Goal: Transaction & Acquisition: Purchase product/service

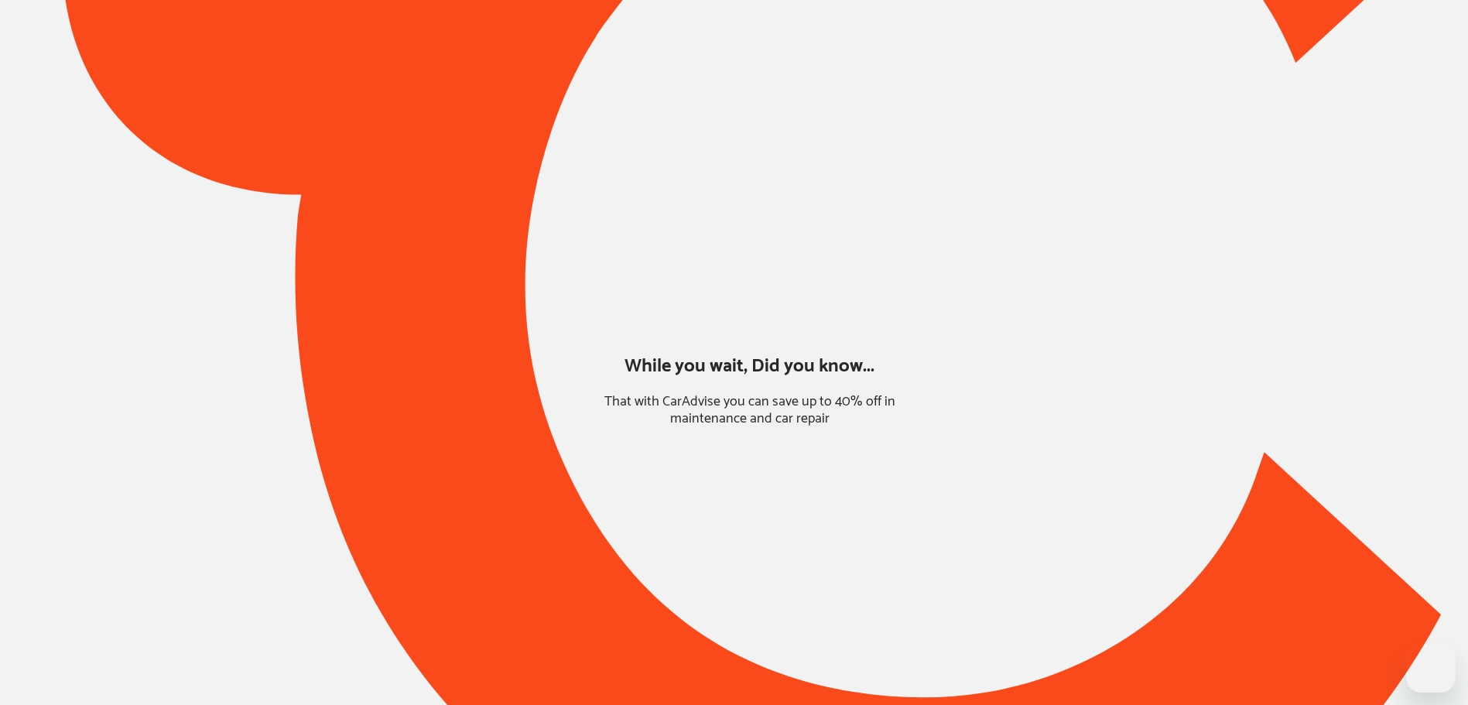
type input "*****"
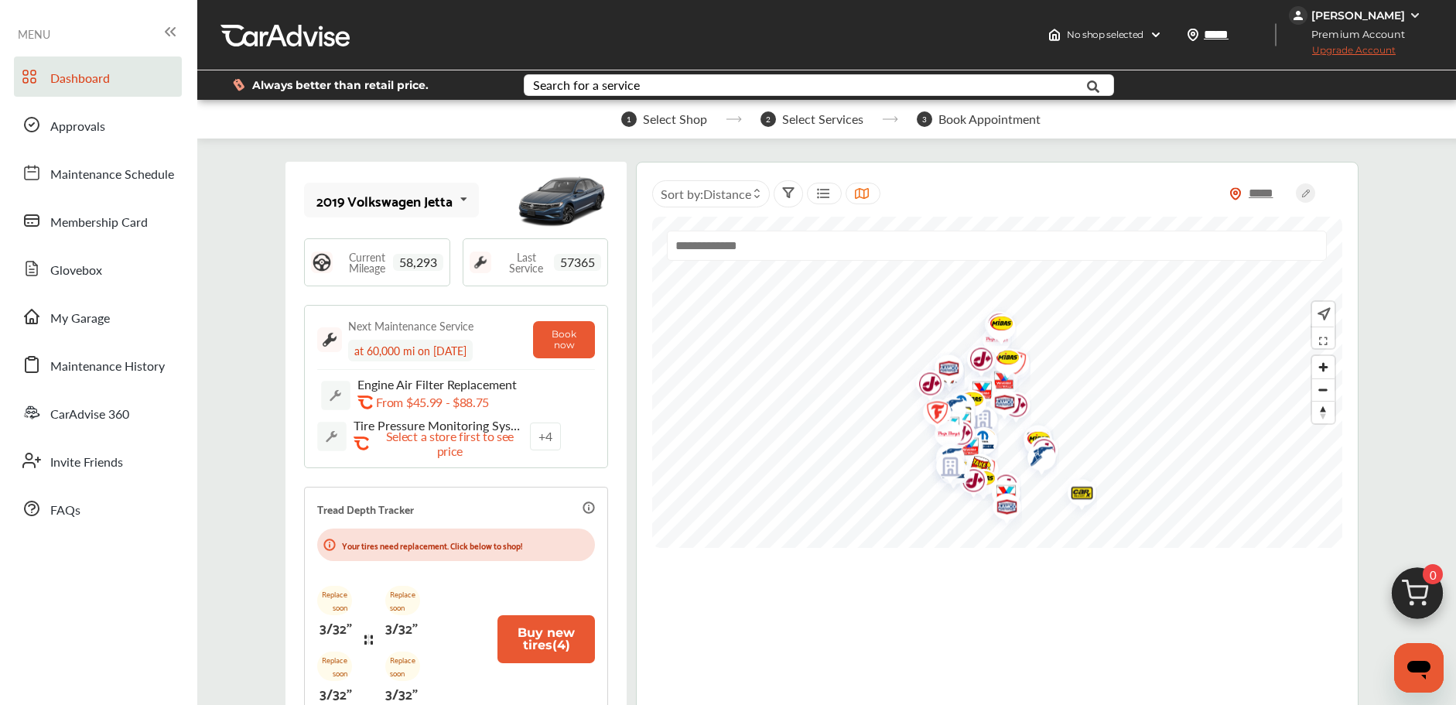
click at [1418, 586] on img at bounding box center [1417, 597] width 74 height 74
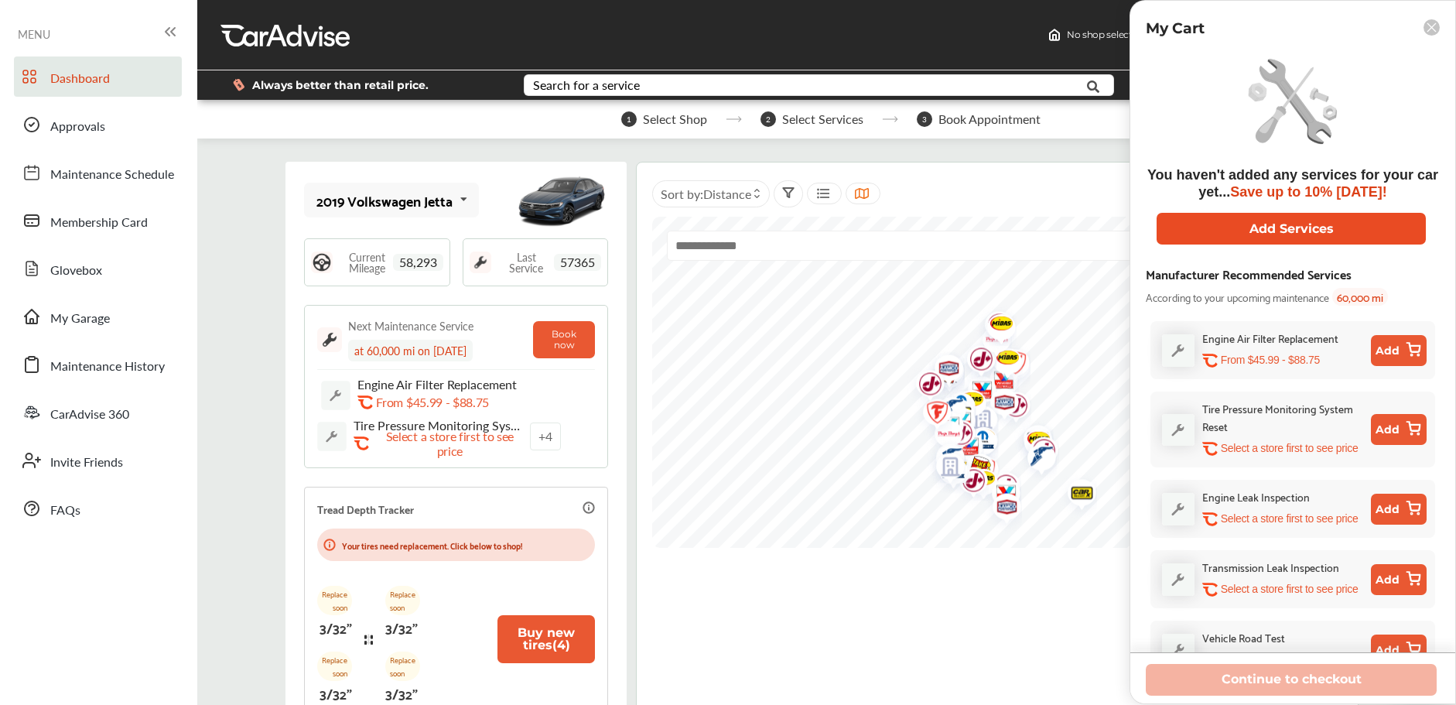
click at [1276, 227] on button "Add Services" at bounding box center [1291, 229] width 269 height 32
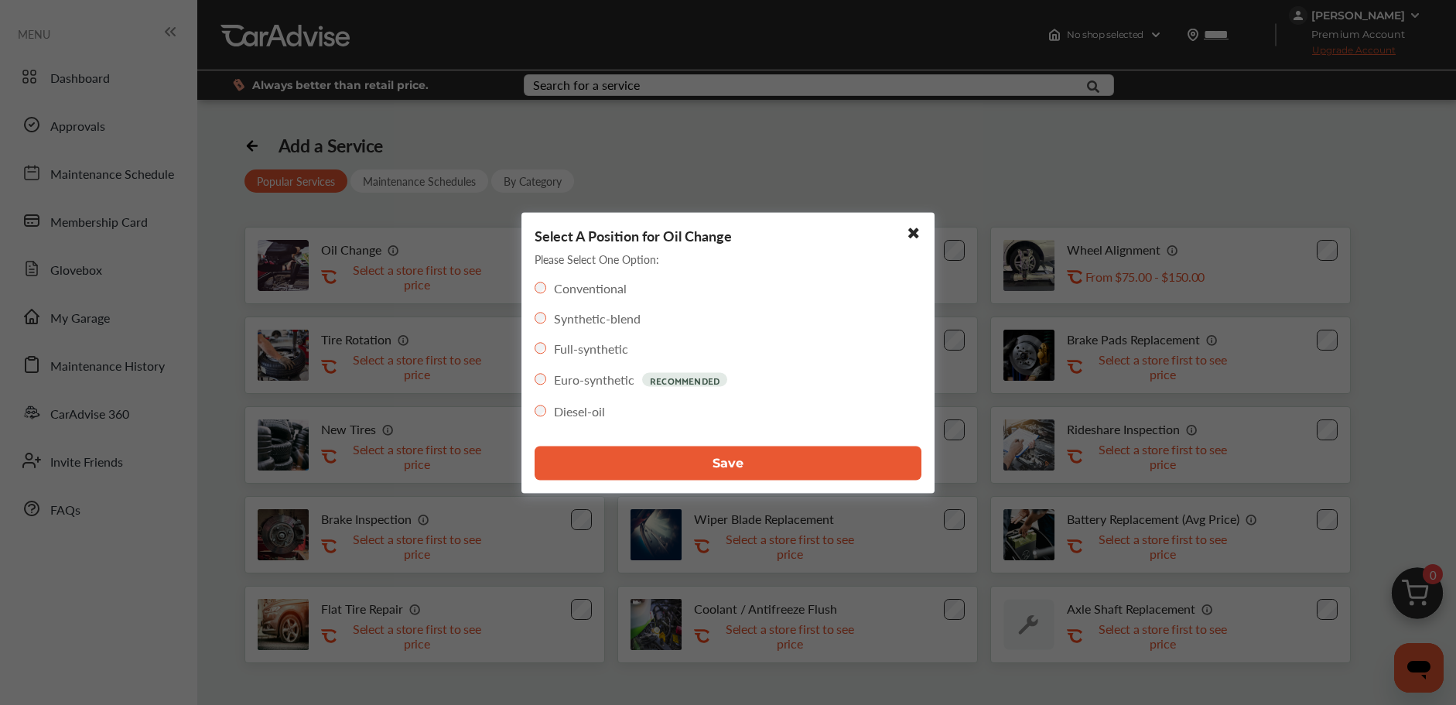
click at [640, 463] on button "Save" at bounding box center [728, 463] width 387 height 34
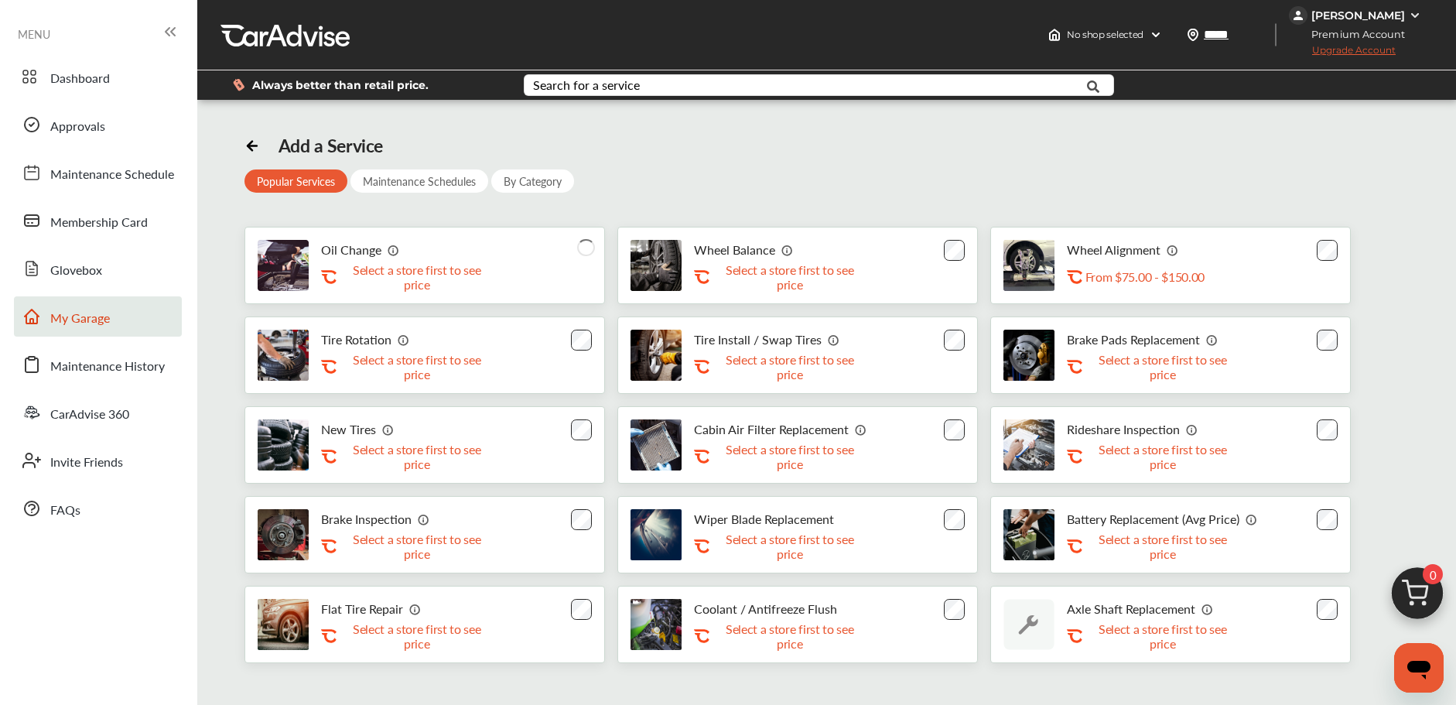
click at [89, 336] on link "My Garage" at bounding box center [98, 316] width 168 height 40
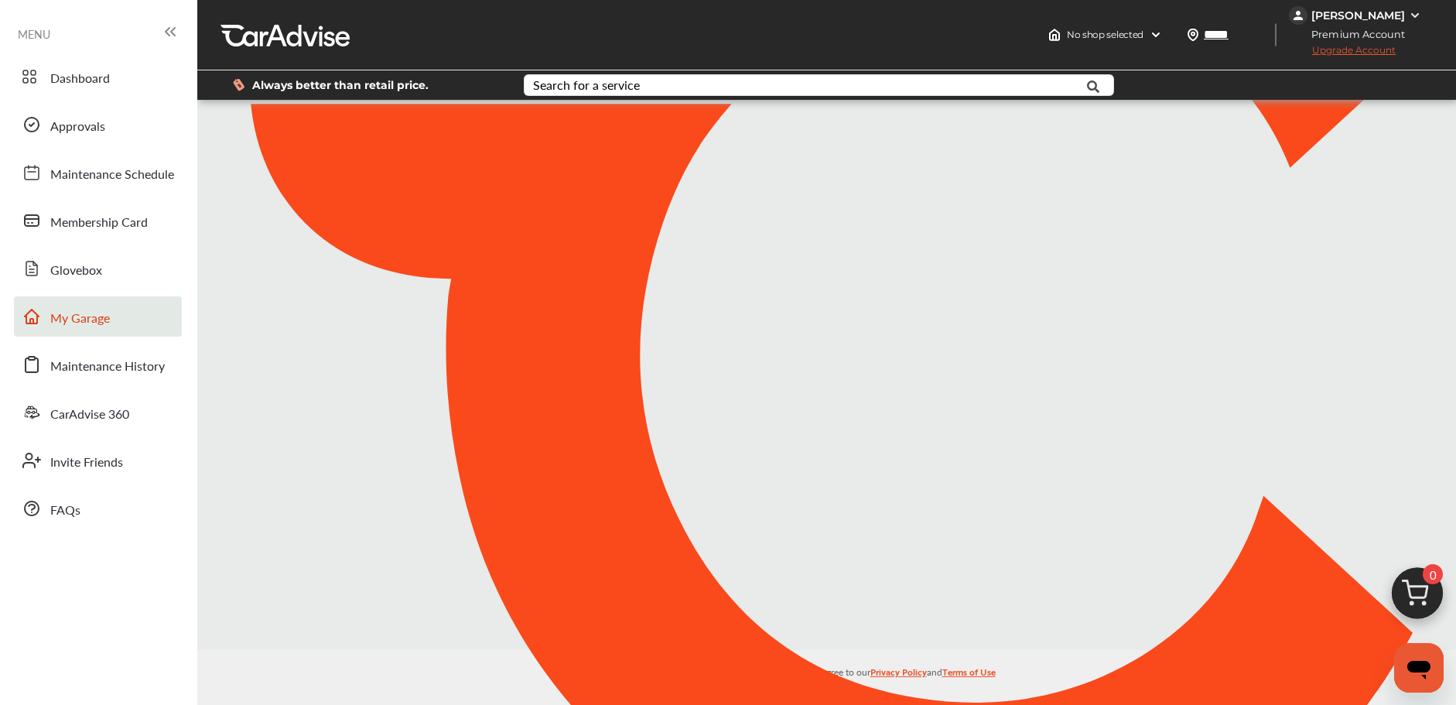
click at [90, 330] on link "My Garage" at bounding box center [98, 316] width 168 height 40
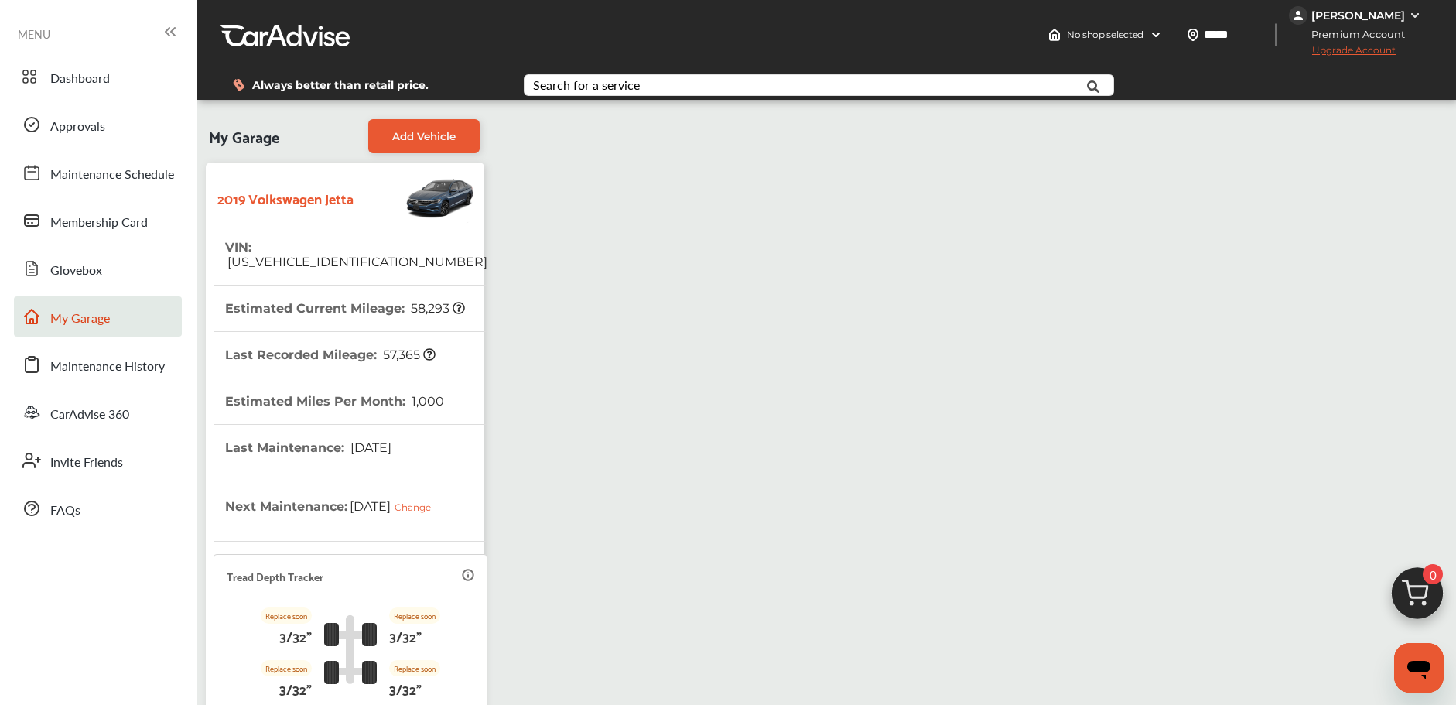
click at [124, 73] on link "Dashboard" at bounding box center [98, 76] width 168 height 40
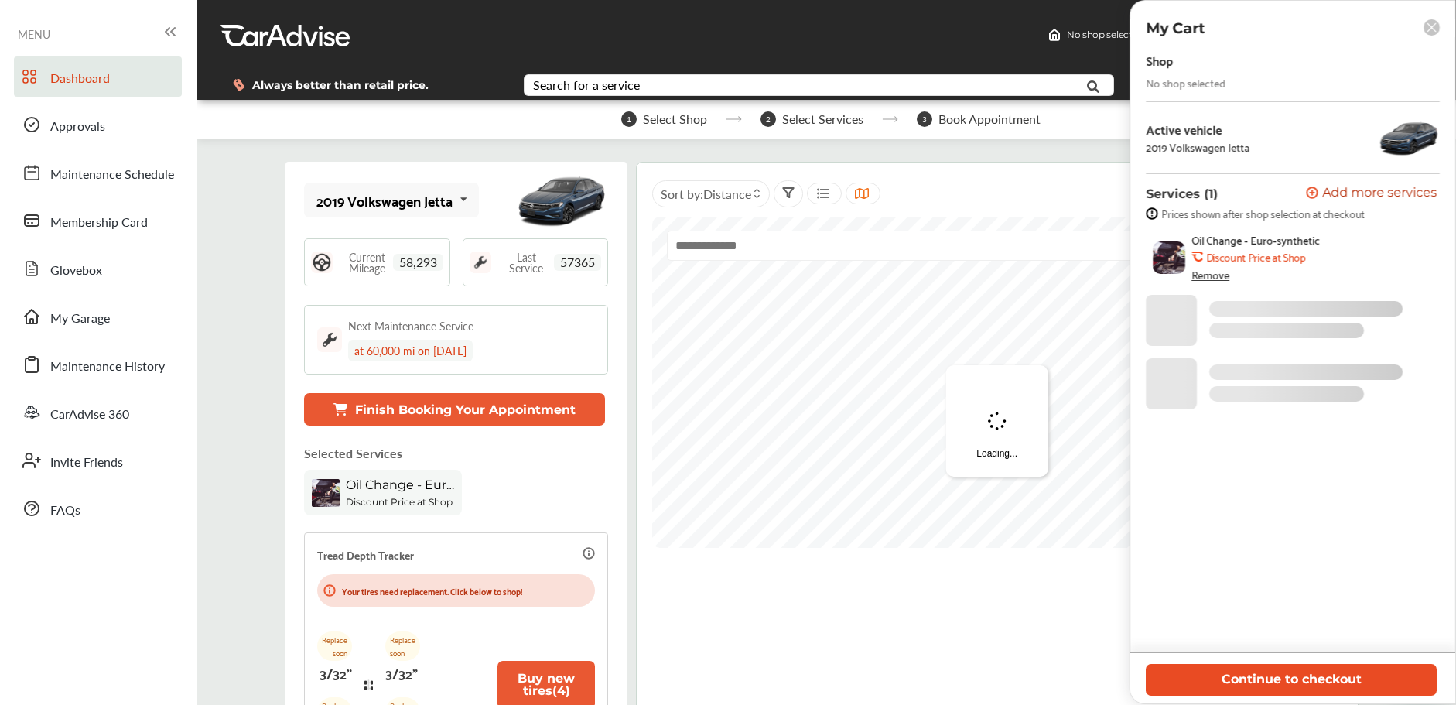
click at [1295, 675] on button "Continue to checkout" at bounding box center [1291, 680] width 291 height 32
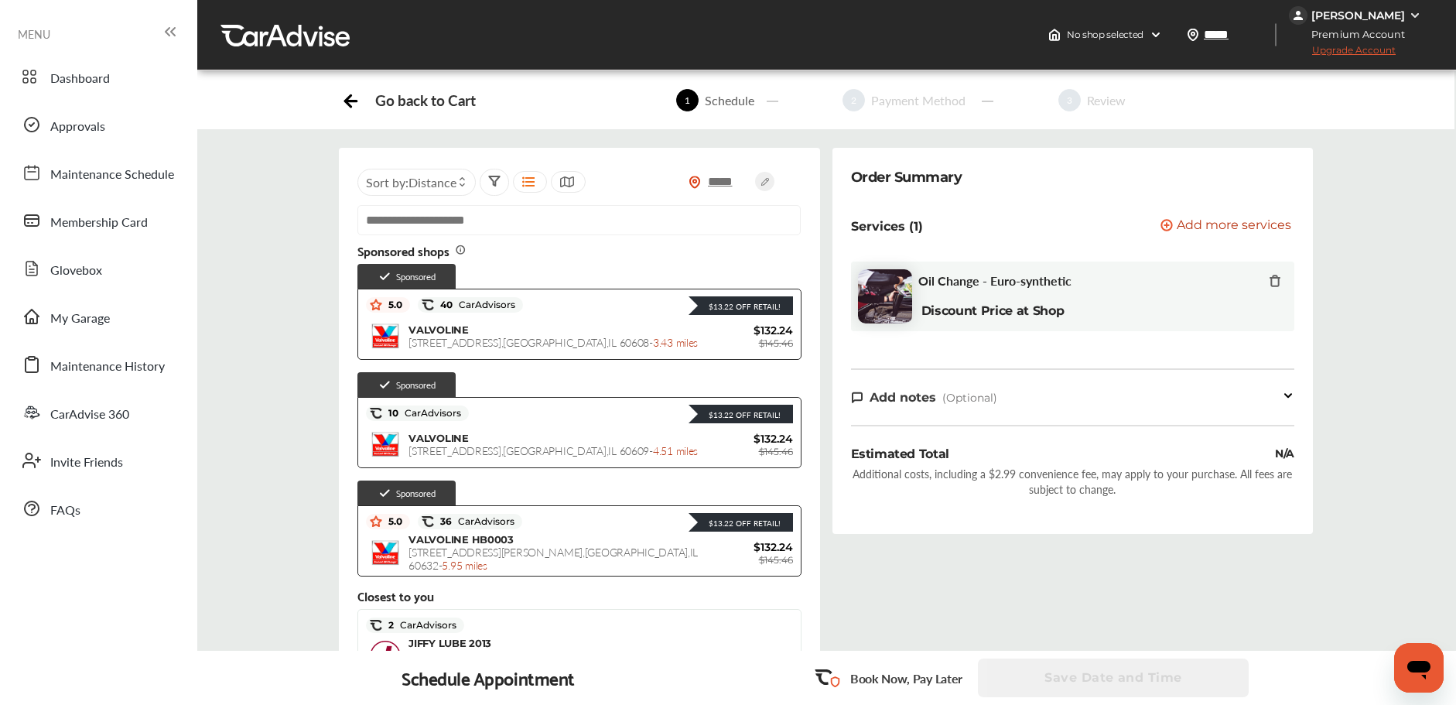
click at [824, 152] on div "***** Sort by : Distance Sponsored shops Sponsored $13.22 Off Retail! 5.0 40 Ca…" at bounding box center [579, 427] width 493 height 559
click at [824, 150] on div "***** Sort by : Distance Sponsored shops Sponsored $13.22 Off Retail! 5.0 40 Ca…" at bounding box center [579, 427] width 493 height 559
click at [562, 224] on input "text" at bounding box center [578, 220] width 443 height 30
click at [826, 337] on div "Order Summary Services (1) Add a service Add more services Oil Change - Euro-sy…" at bounding box center [1072, 427] width 493 height 559
click at [826, 312] on div "Order Summary Services (1) Add a service Add more services Oil Change - Euro-sy…" at bounding box center [1072, 427] width 493 height 559
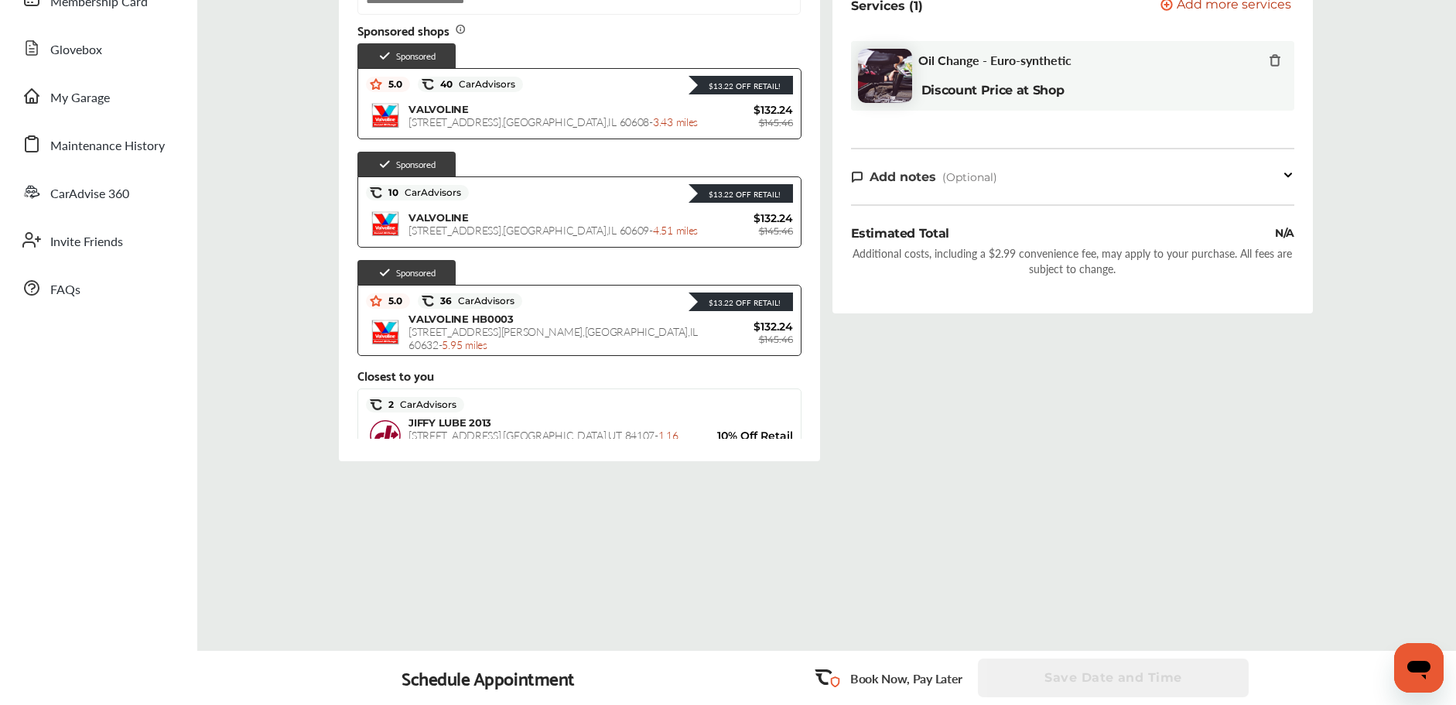
scroll to position [234, 0]
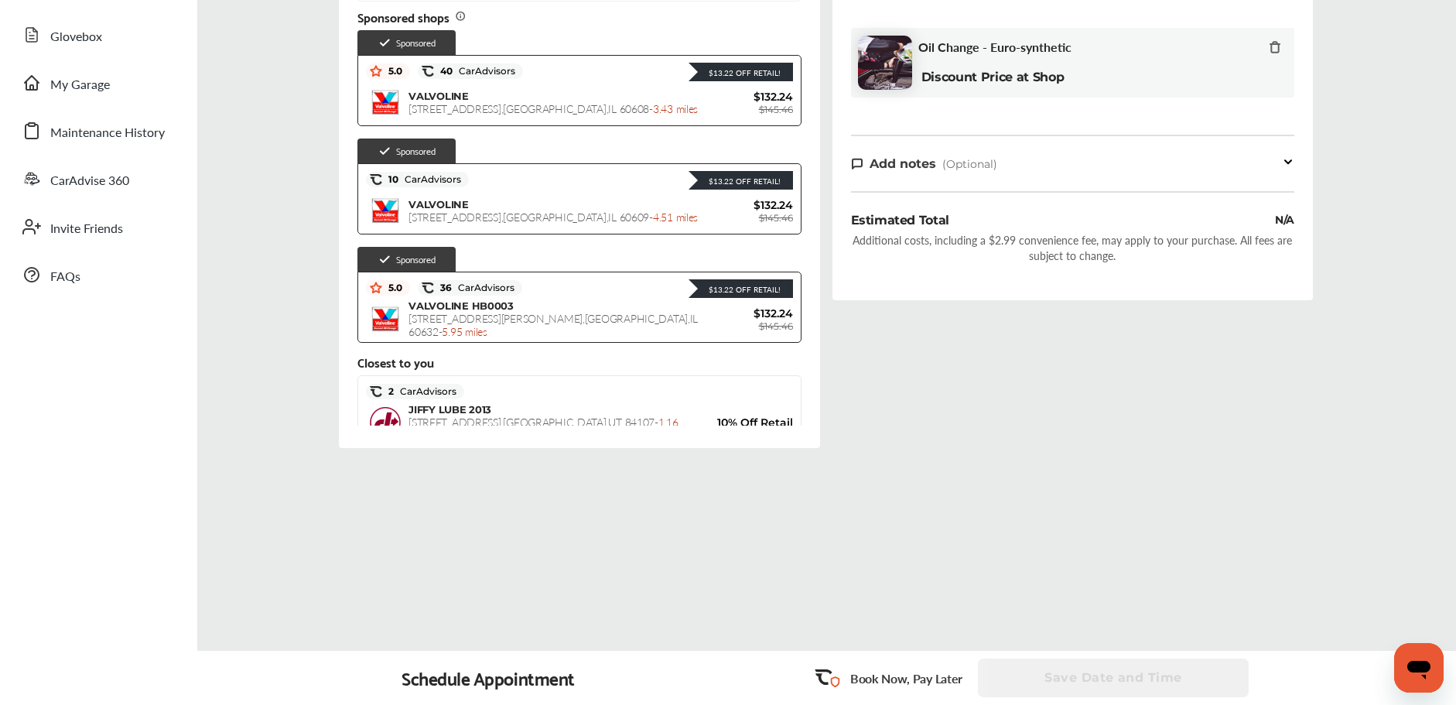
click at [826, 313] on div "Order Summary Services (1) Add a service Add more services Oil Change - Euro-sy…" at bounding box center [1072, 193] width 493 height 559
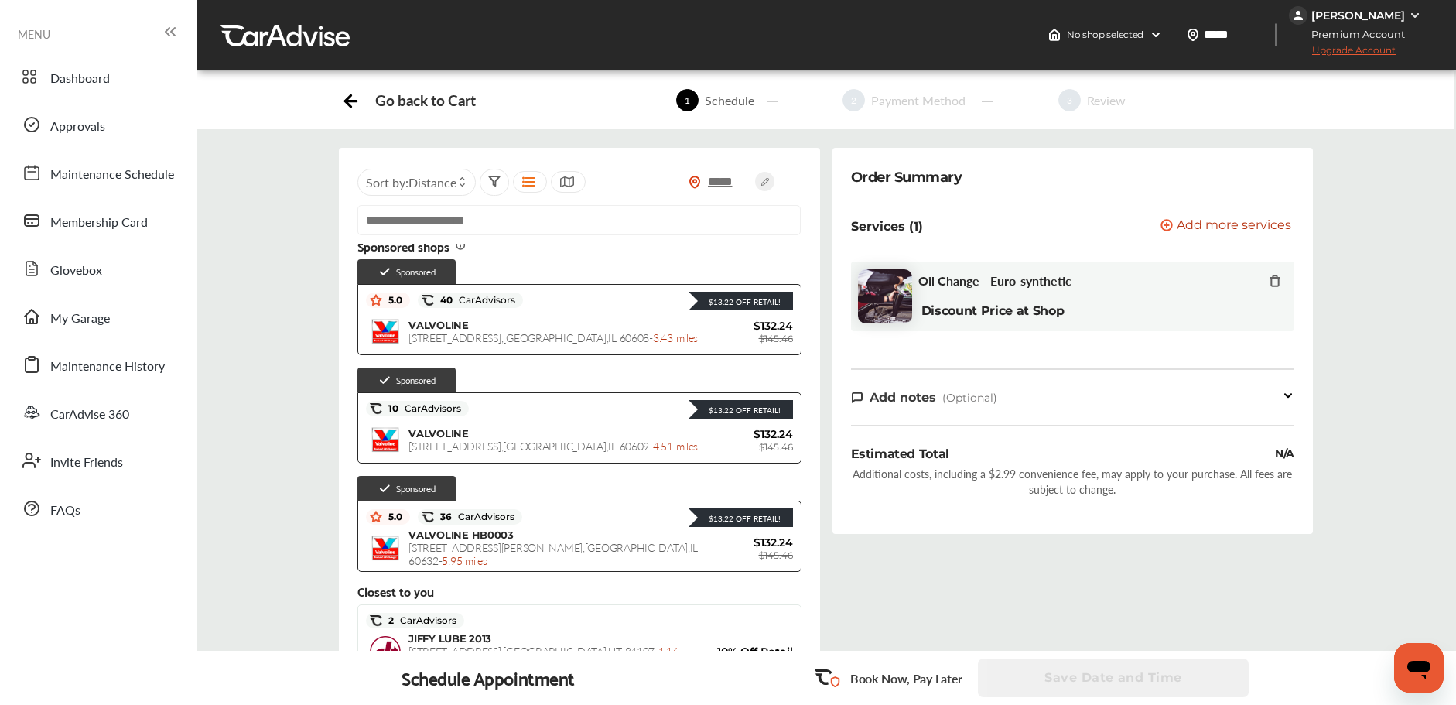
scroll to position [0, 0]
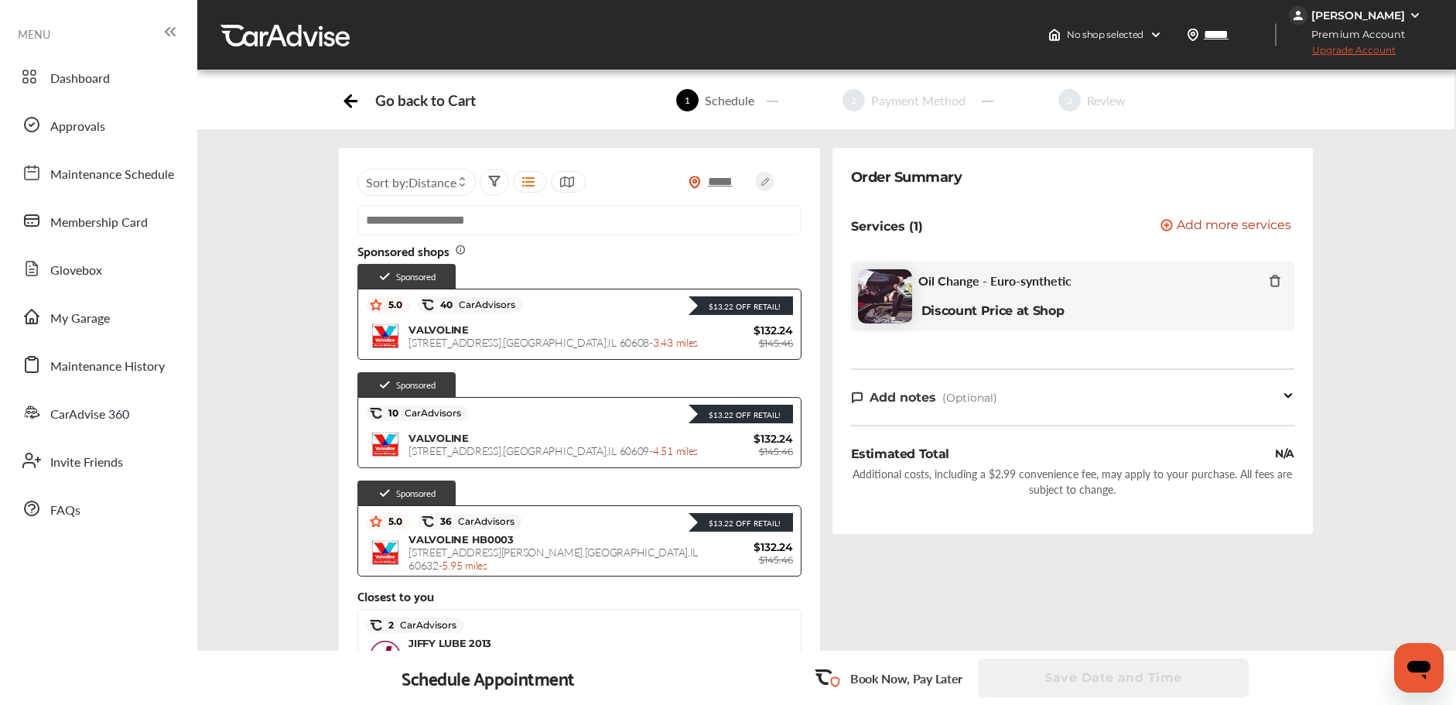
click at [716, 181] on input "*****" at bounding box center [728, 181] width 54 height 16
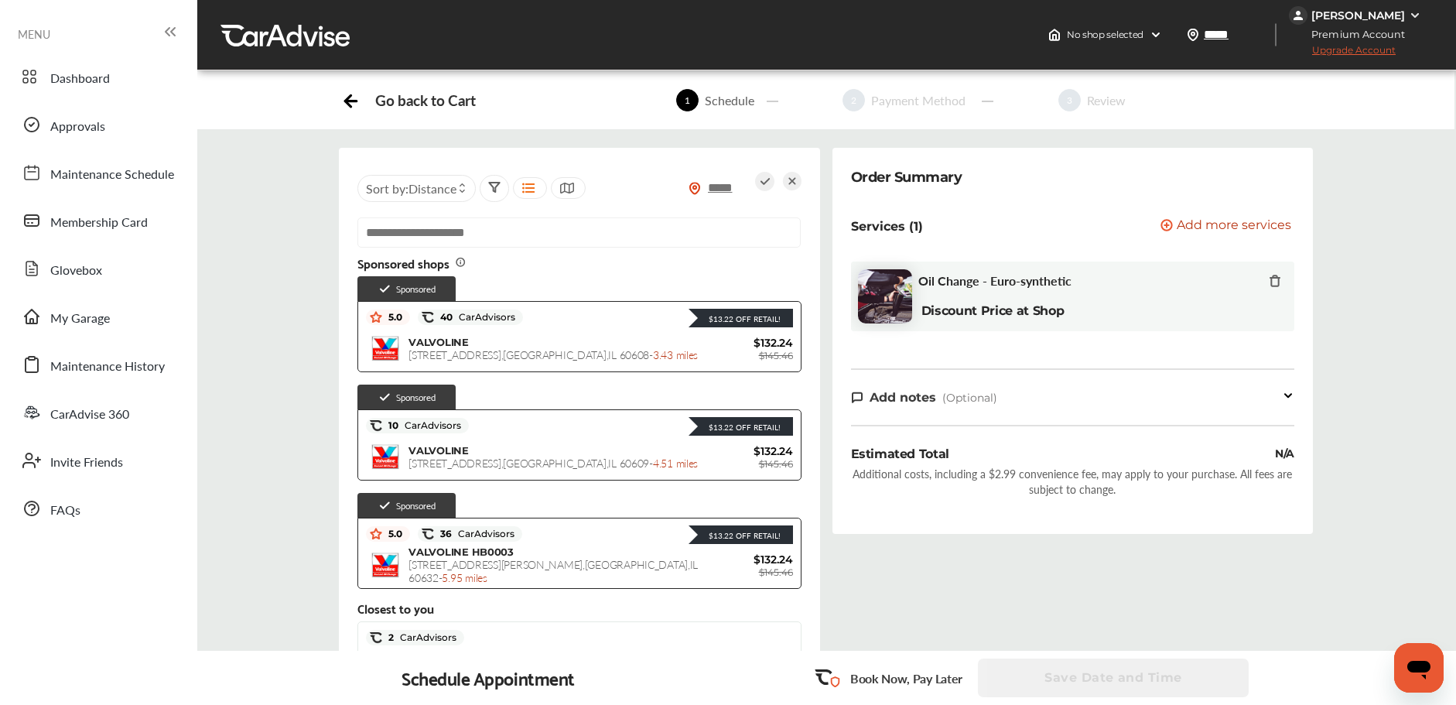
click at [741, 193] on input "*****" at bounding box center [728, 187] width 54 height 16
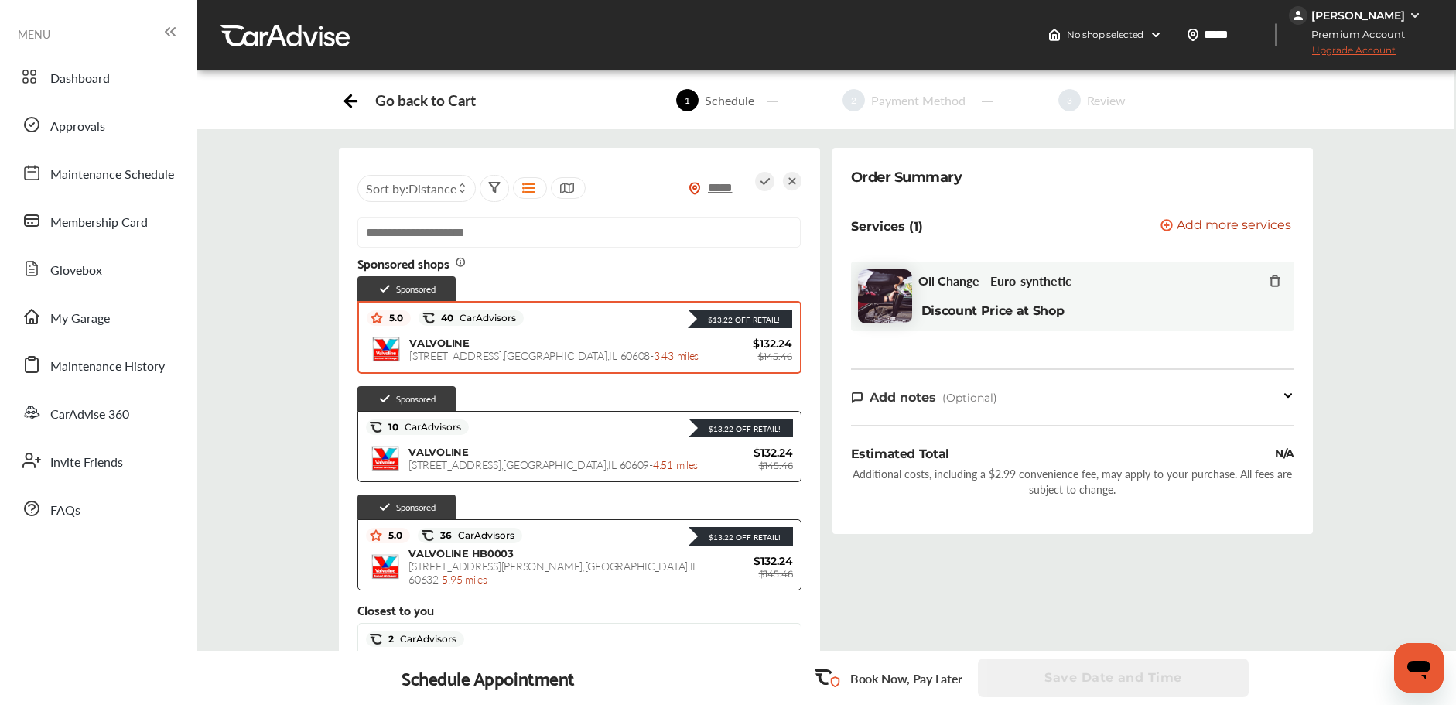
click at [600, 337] on div "VALVOLINE 810 W. 31st Street , Chicago , IL 60608 - 3.43 miles" at bounding box center [553, 350] width 289 height 26
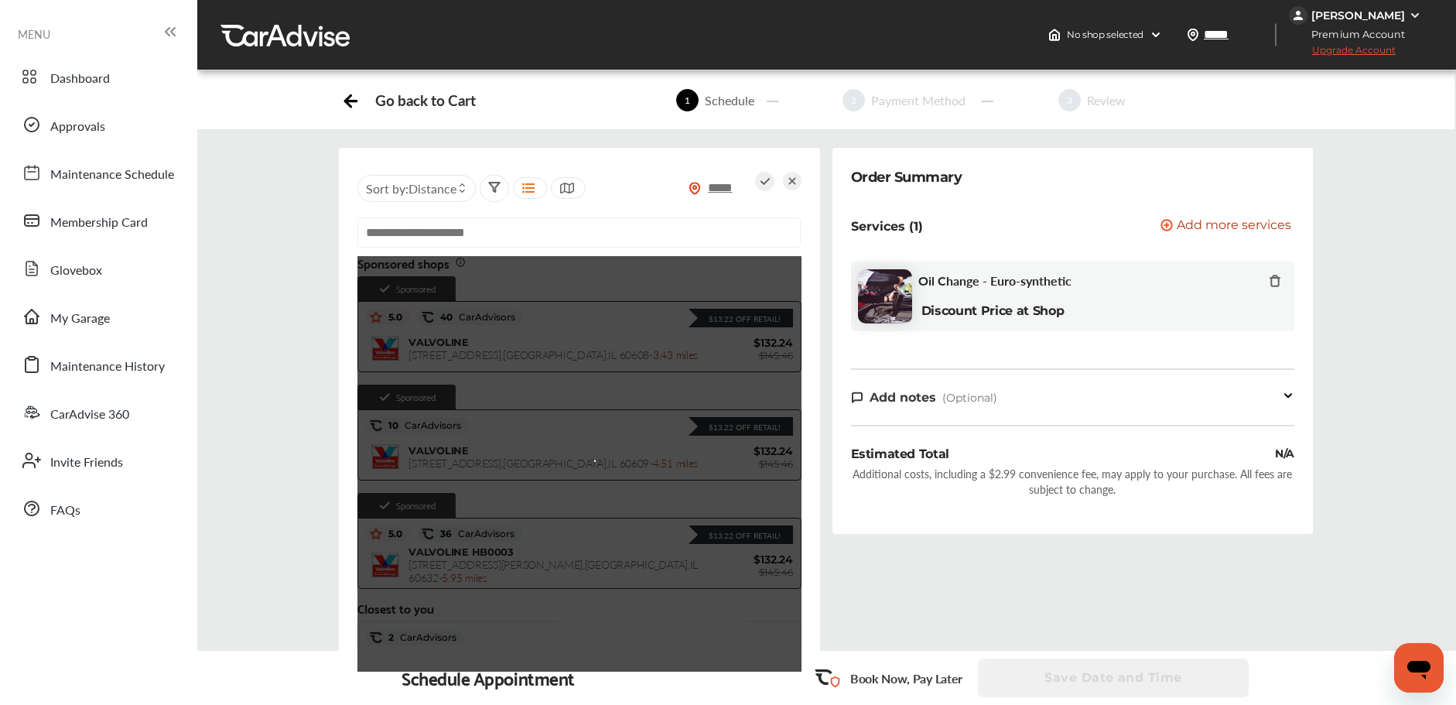
click at [823, 150] on div "***** Sort by : Distance Use Current Location Sponsored shops Sponsored $13.22 …" at bounding box center [579, 433] width 493 height 571
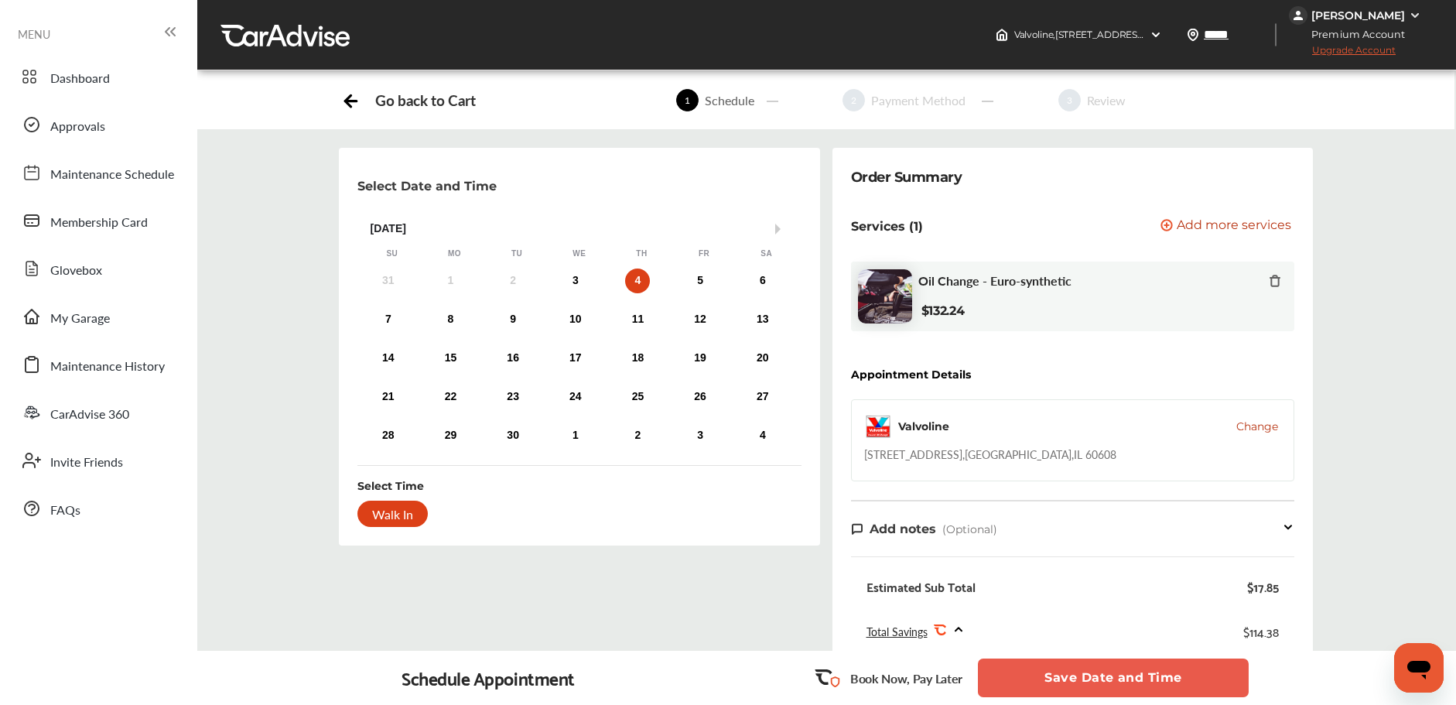
click at [583, 282] on div "31 1 2 3 4 5 6" at bounding box center [575, 280] width 437 height 31
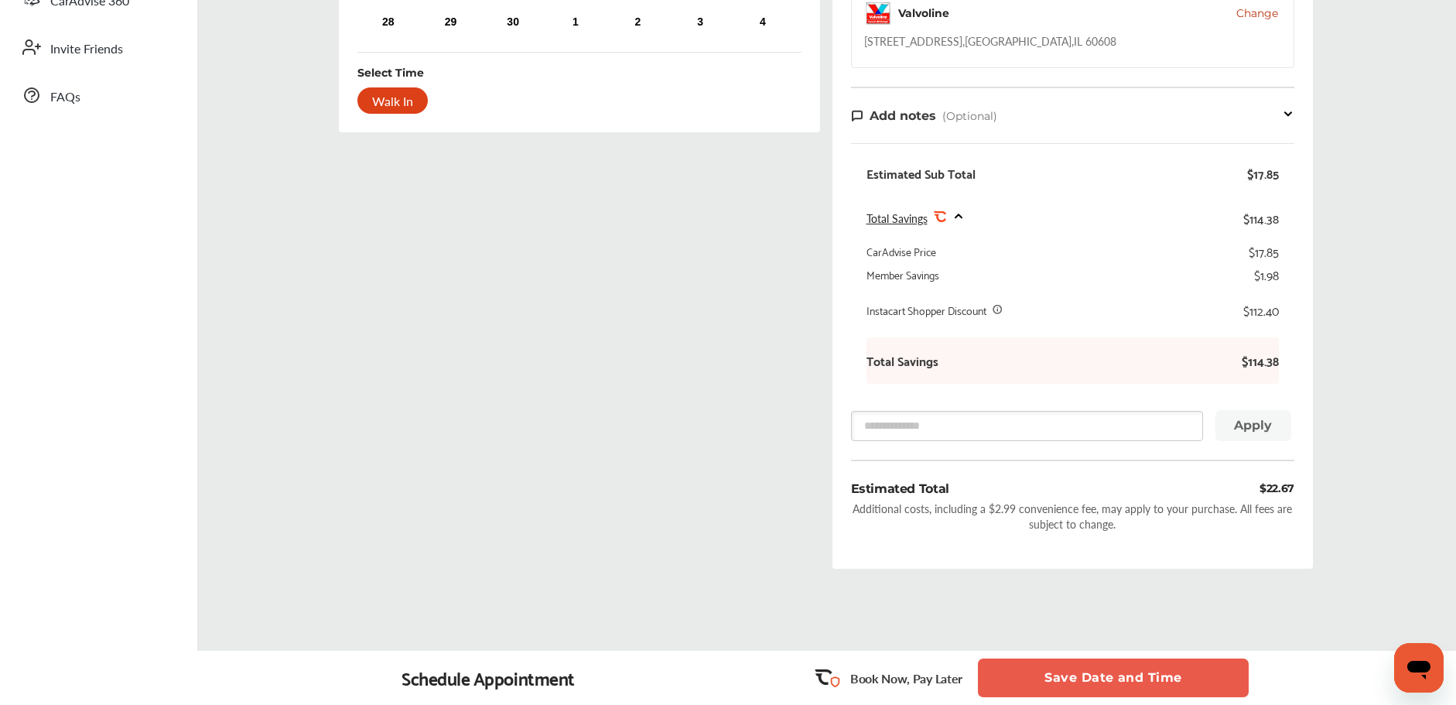
scroll to position [415, 0]
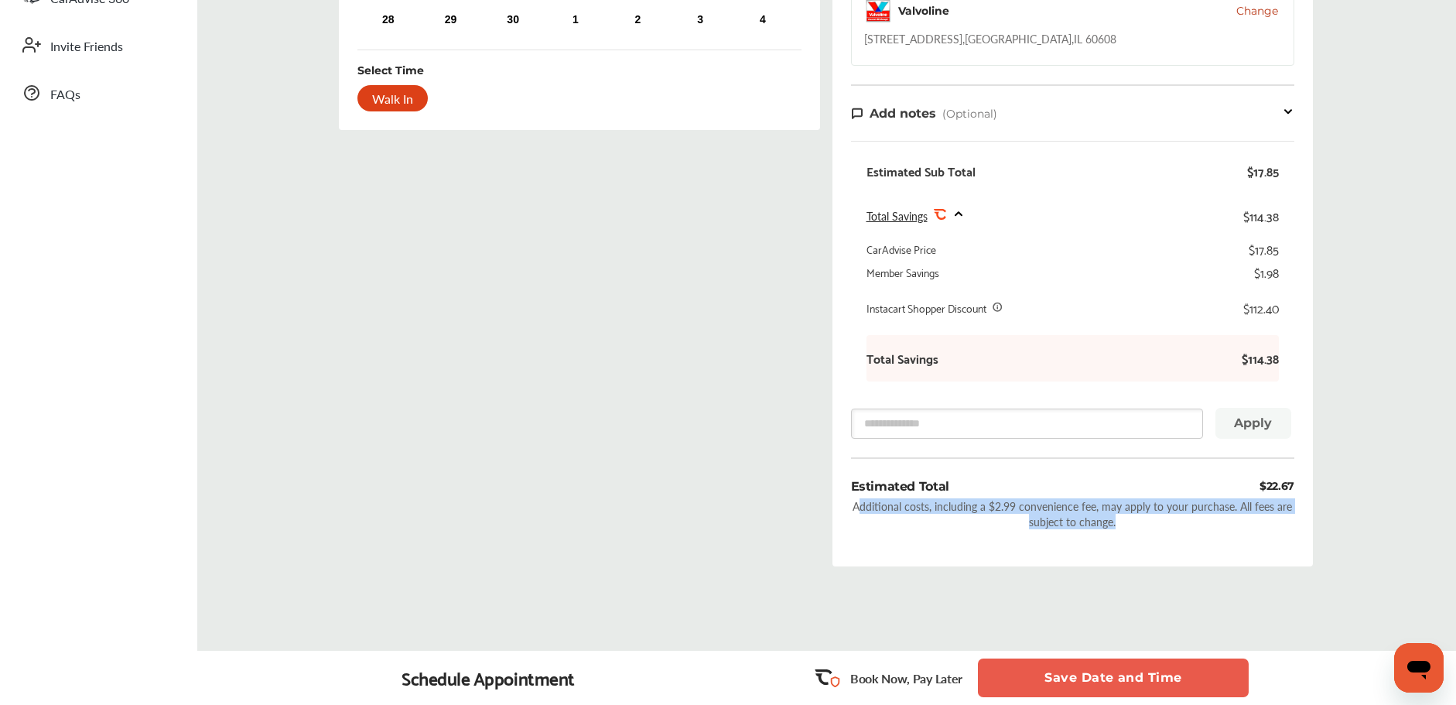
drag, startPoint x: 860, startPoint y: 507, endPoint x: 1134, endPoint y: 524, distance: 275.2
click at [1133, 524] on div "Additional costs, including a $2.99 convenience fee, may apply to your purchase…" at bounding box center [1072, 513] width 443 height 31
click at [1167, 524] on div "Additional costs, including a $2.99 convenience fee, may apply to your purchase…" at bounding box center [1072, 513] width 443 height 31
drag, startPoint x: 1105, startPoint y: 504, endPoint x: 1242, endPoint y: 524, distance: 138.4
click at [1241, 524] on div "Additional costs, including a $2.99 convenience fee, may apply to your purchase…" at bounding box center [1072, 513] width 443 height 31
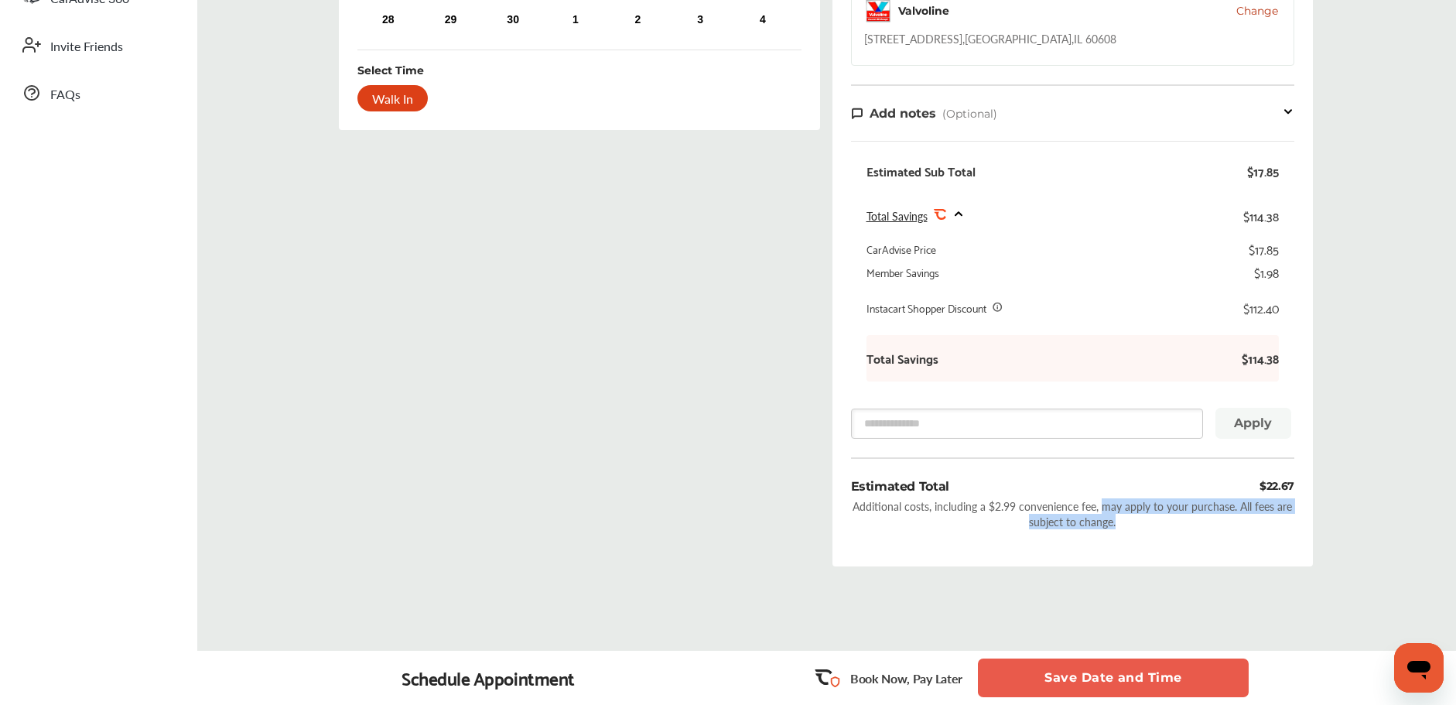
click at [1243, 524] on div "Additional costs, including a $2.99 convenience fee, may apply to your purchase…" at bounding box center [1072, 513] width 443 height 31
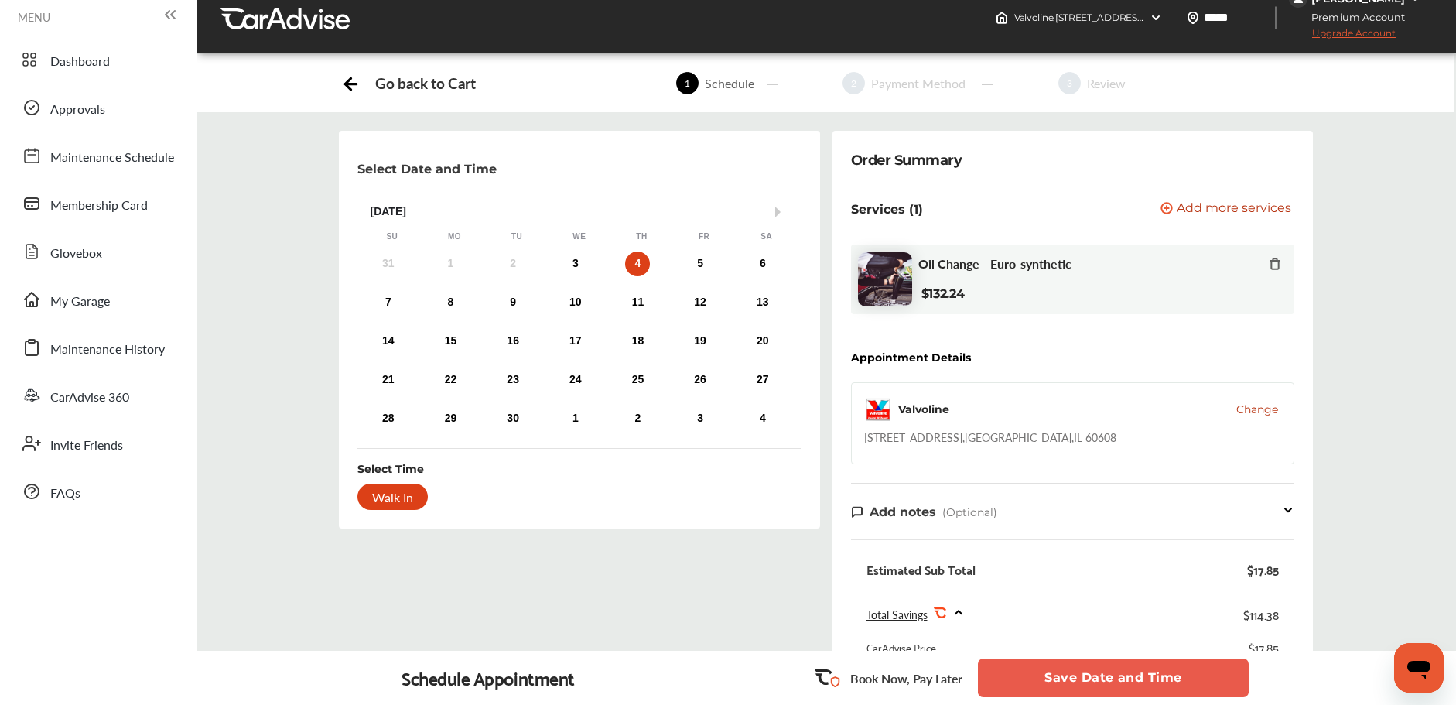
scroll to position [16, 0]
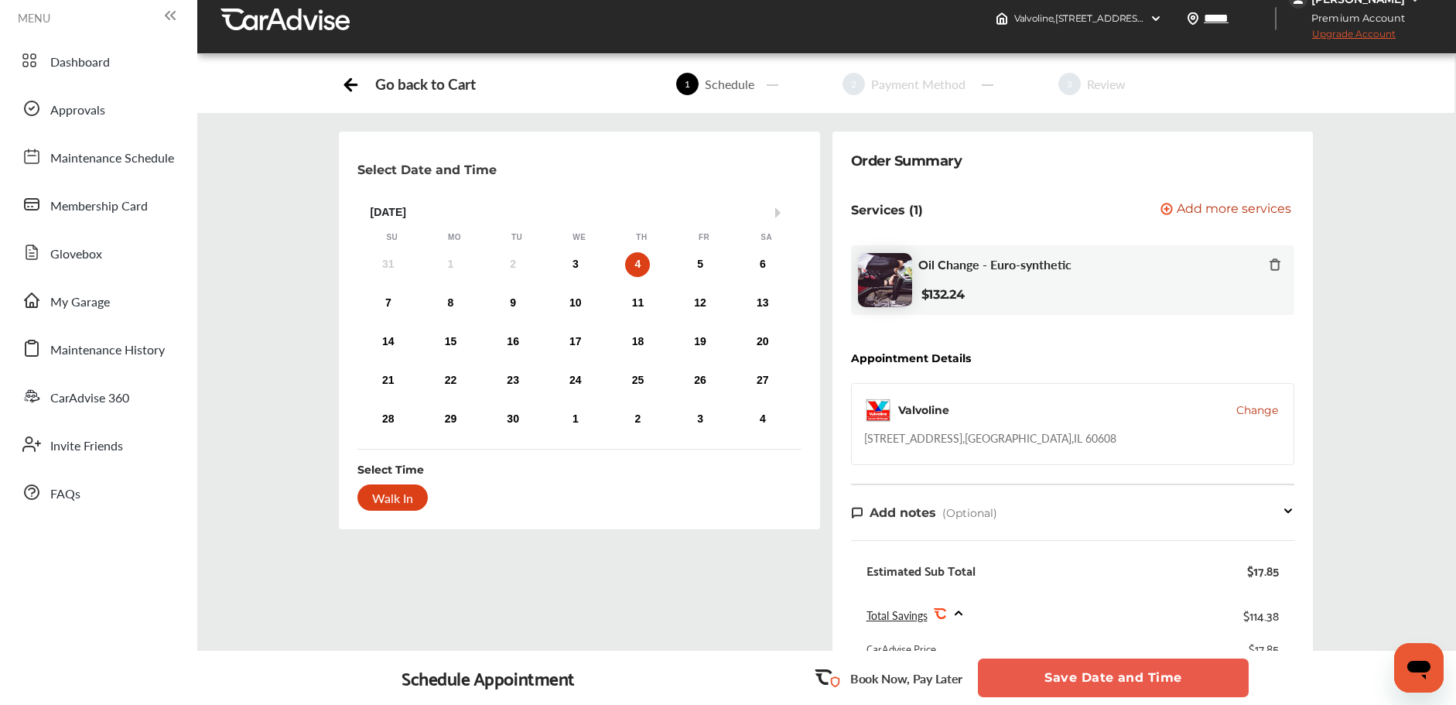
click at [1078, 672] on button "Save Date and Time" at bounding box center [1113, 677] width 271 height 39
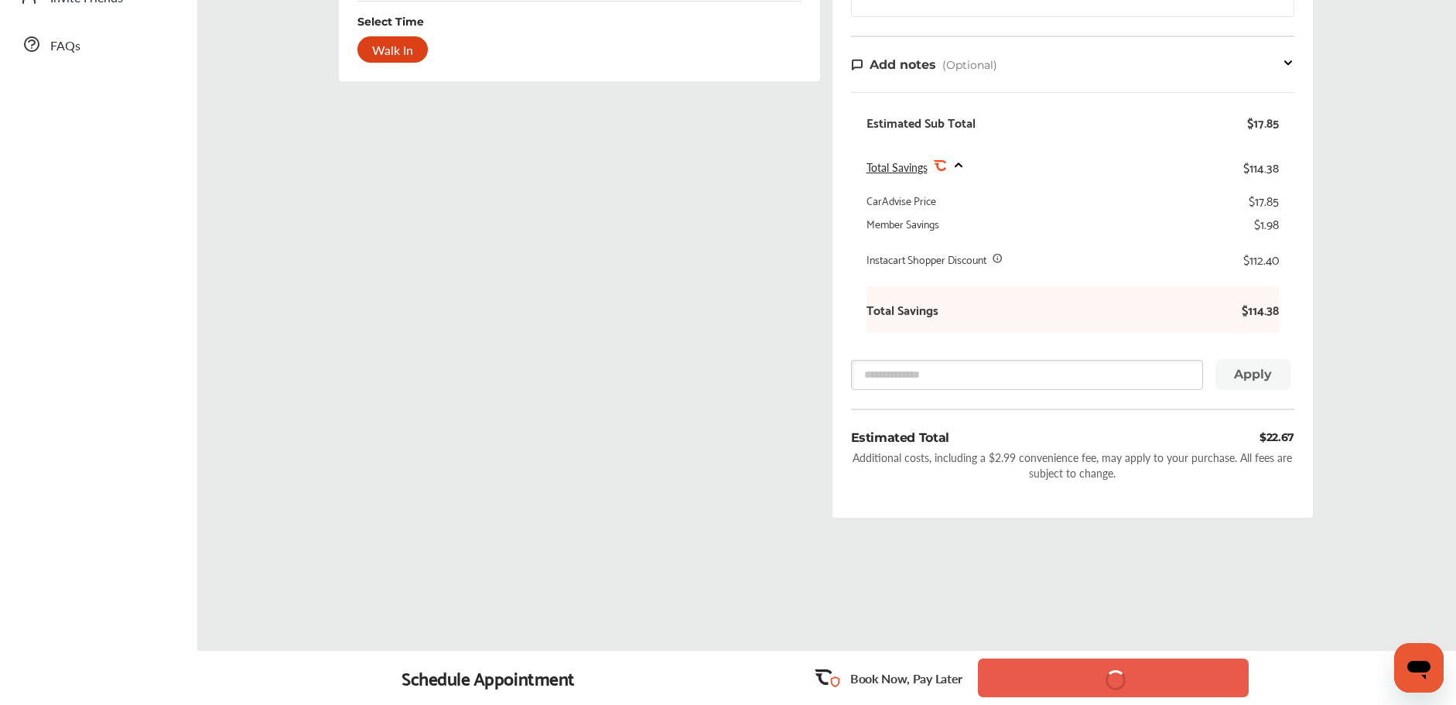
scroll to position [0, 0]
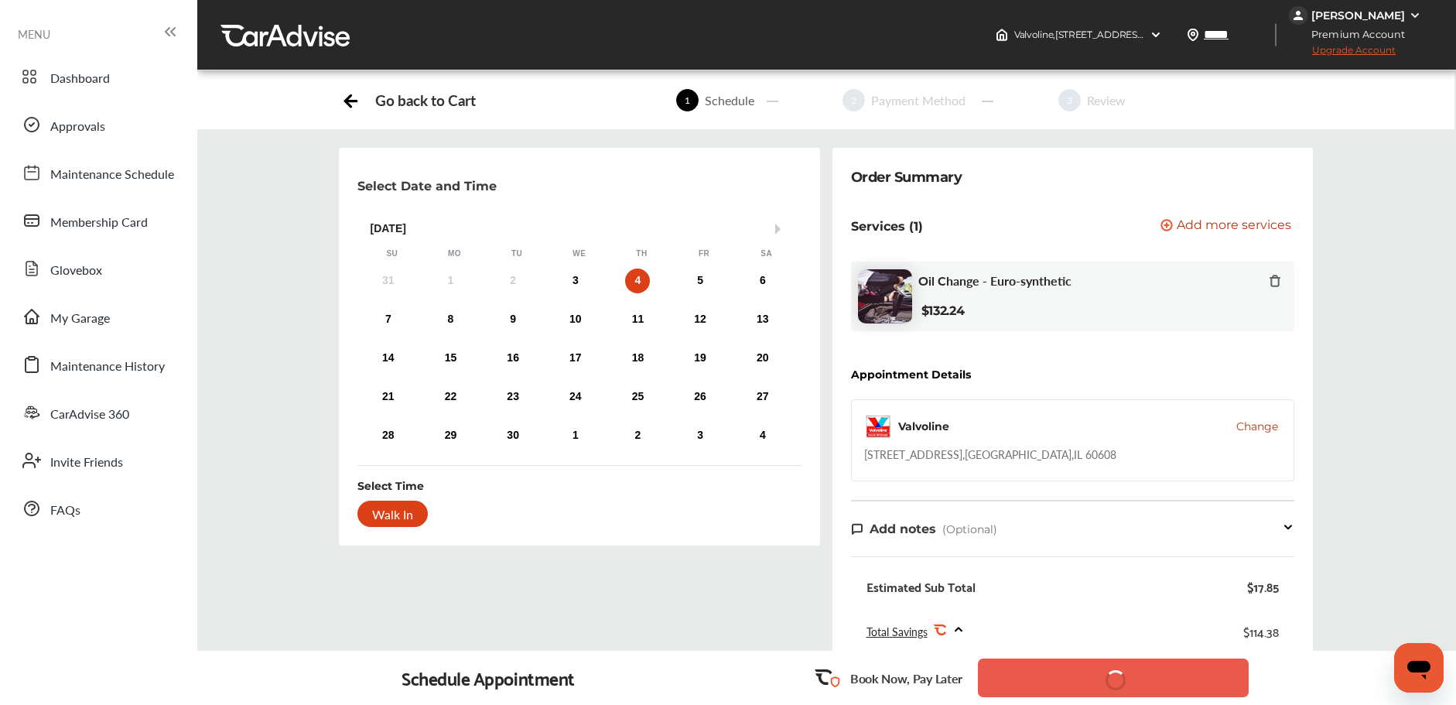
click at [824, 266] on div "Select Date and Time Next Month September 2025 Su Mo Tu We Th Fr Sa 31 1 2 3 4 …" at bounding box center [579, 571] width 493 height 846
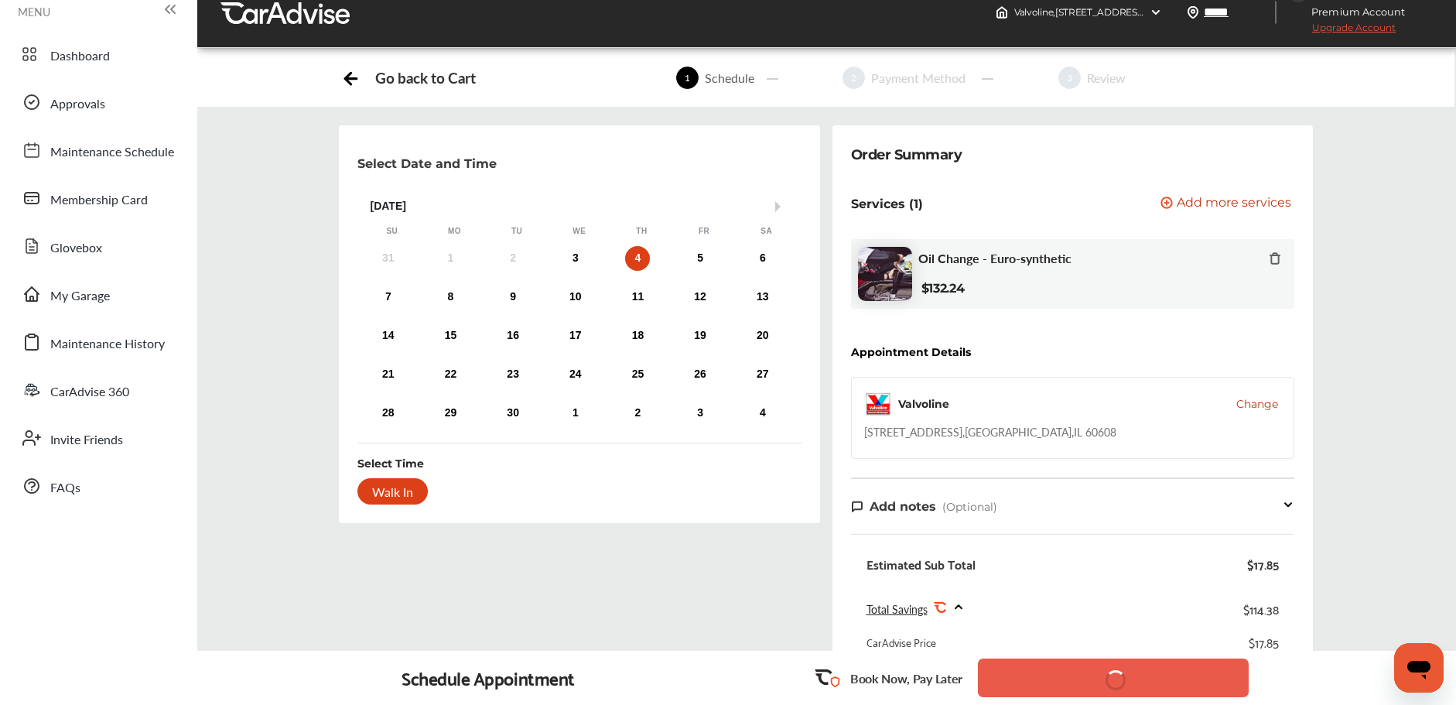
scroll to position [26, 0]
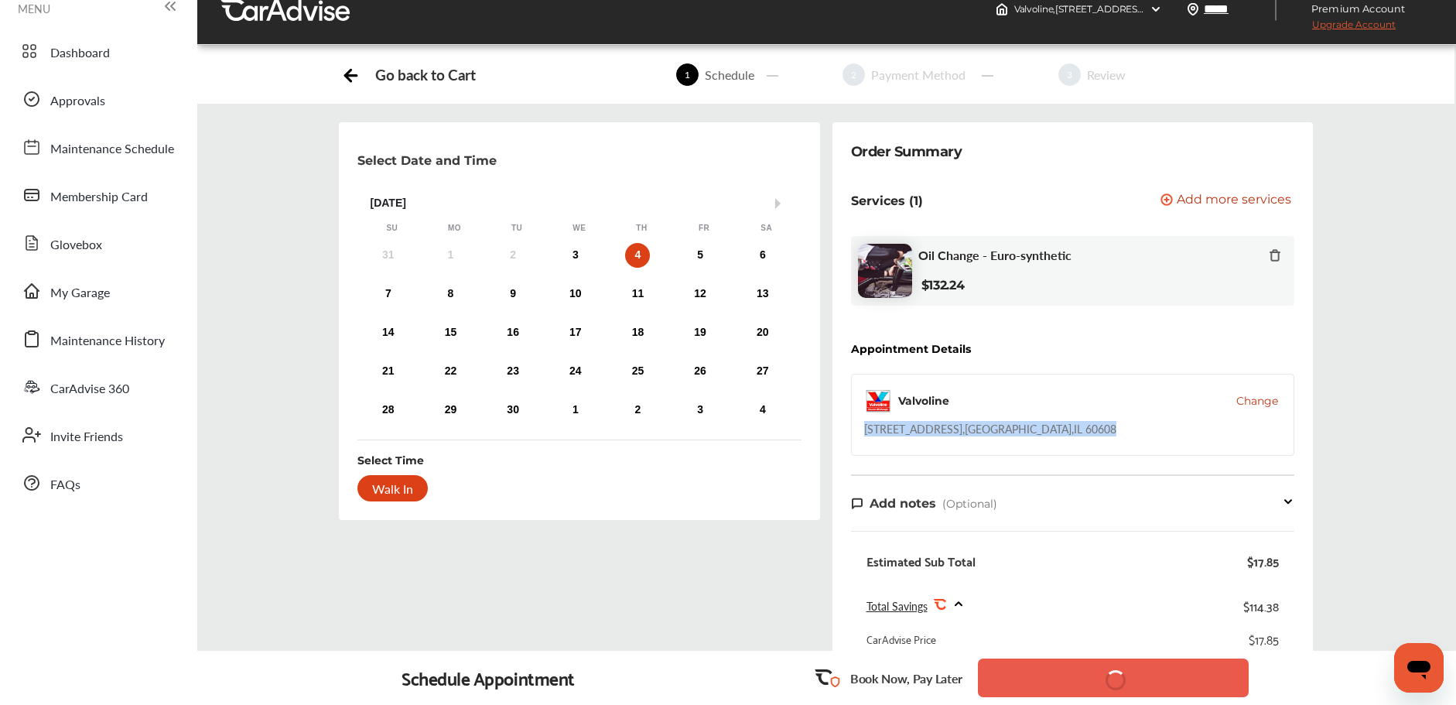
drag, startPoint x: 863, startPoint y: 429, endPoint x: 1052, endPoint y: 429, distance: 188.8
click at [1052, 429] on div "Valvoline Change 810 W. 31st Street , Chicago , IL 60608" at bounding box center [1072, 415] width 443 height 82
drag, startPoint x: 1045, startPoint y: 428, endPoint x: 1024, endPoint y: 428, distance: 20.9
click at [1044, 428] on div "Valvoline Change 810 W. 31st Street , Chicago , IL 60608" at bounding box center [1072, 415] width 443 height 82
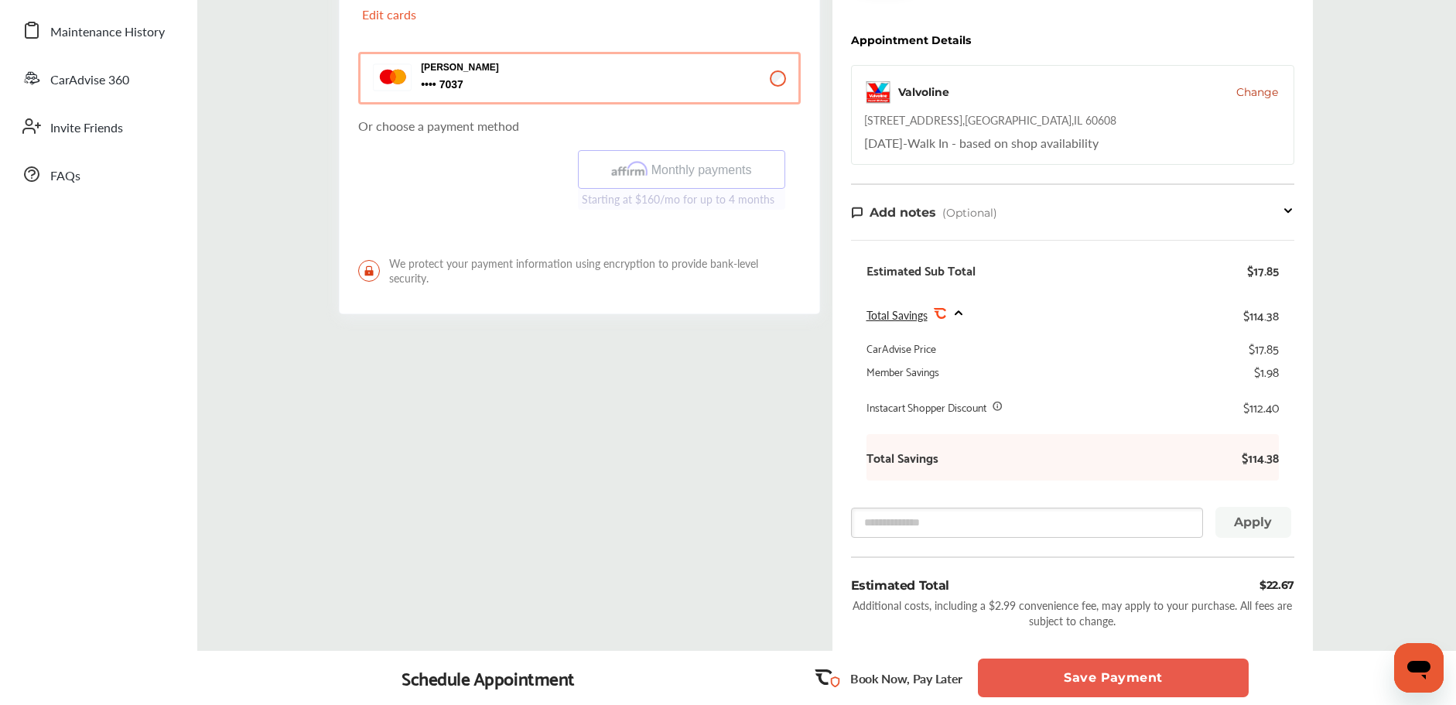
scroll to position [538, 0]
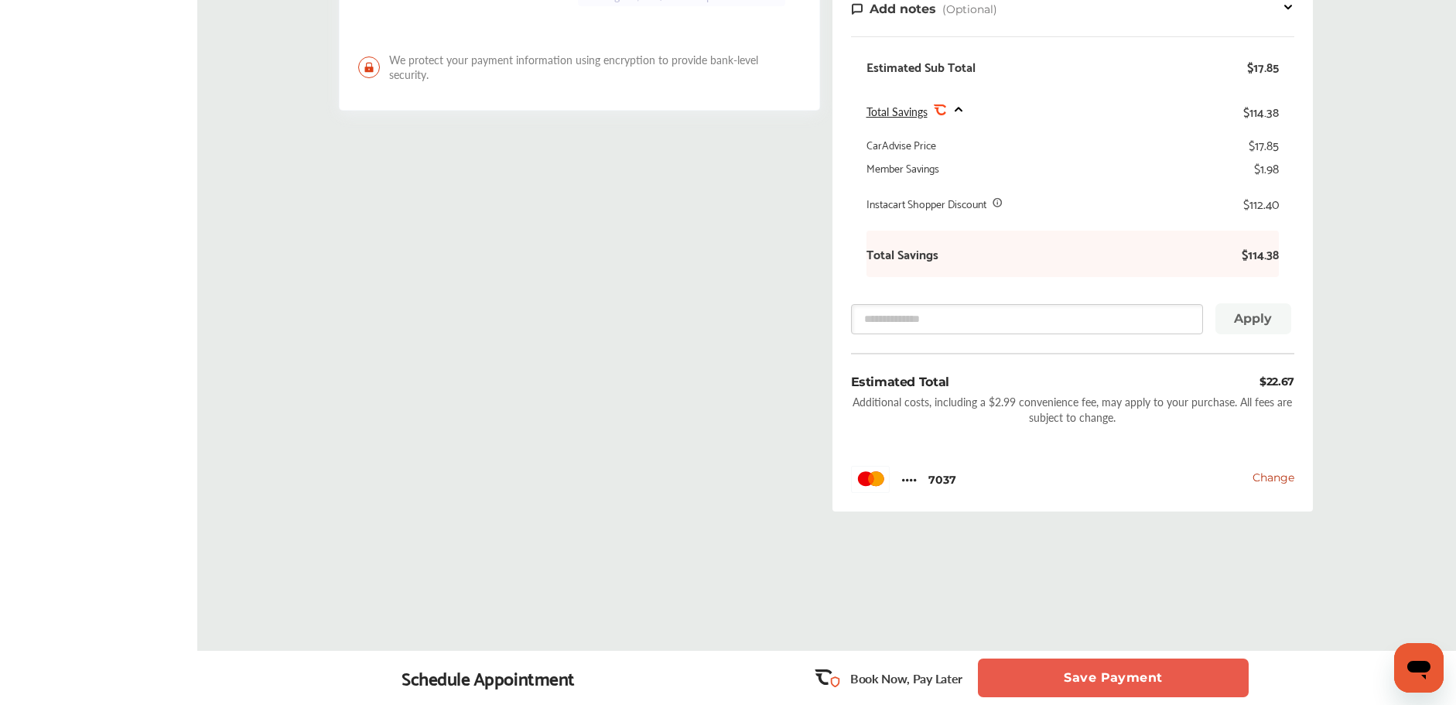
click at [1079, 672] on button "Save Payment" at bounding box center [1113, 677] width 271 height 39
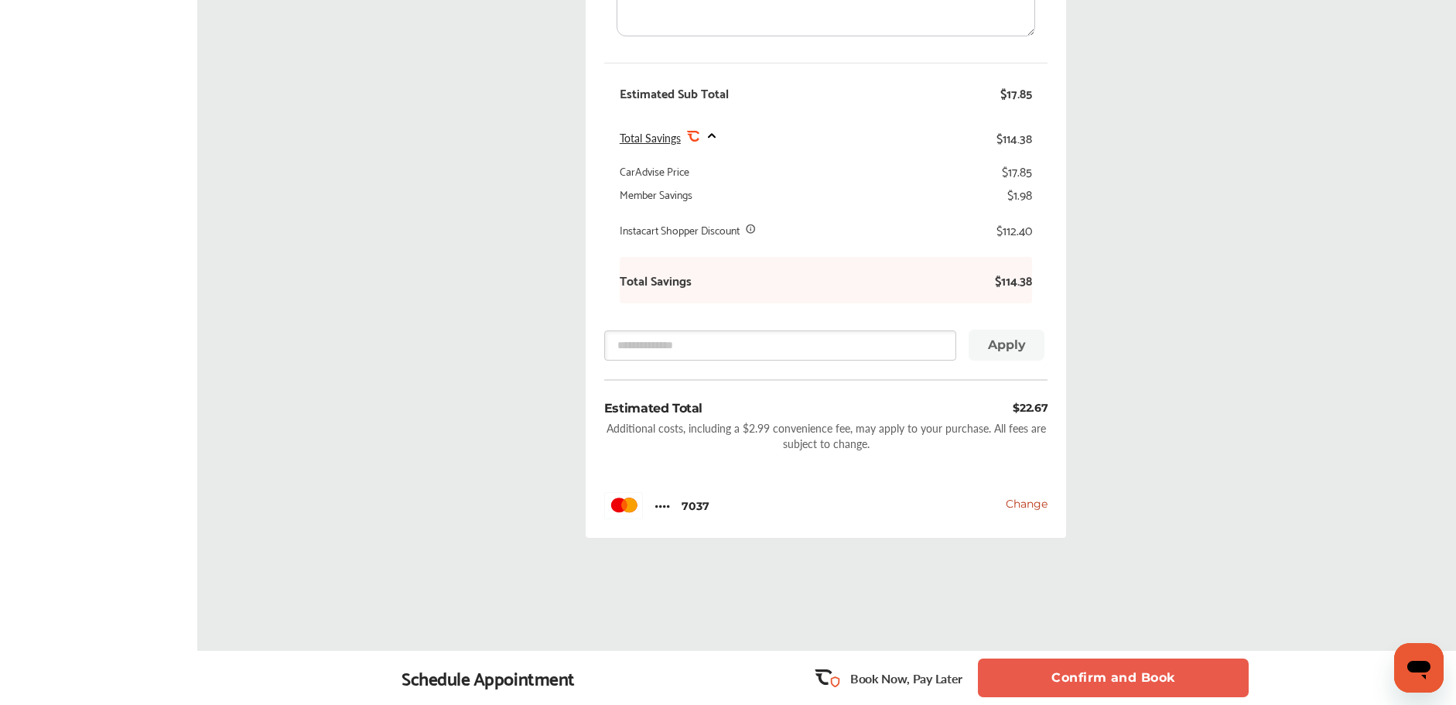
scroll to position [665, 0]
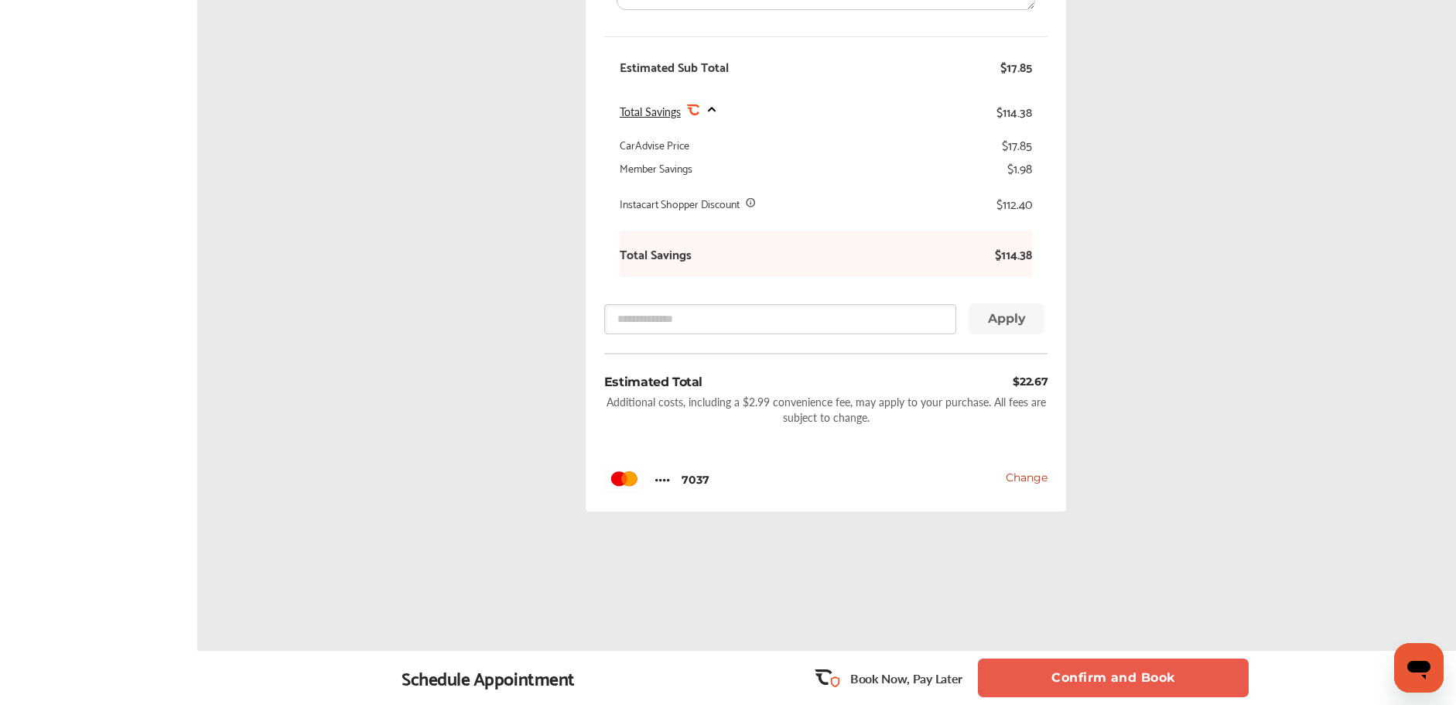
click at [1128, 685] on button "Confirm and Book" at bounding box center [1113, 677] width 271 height 39
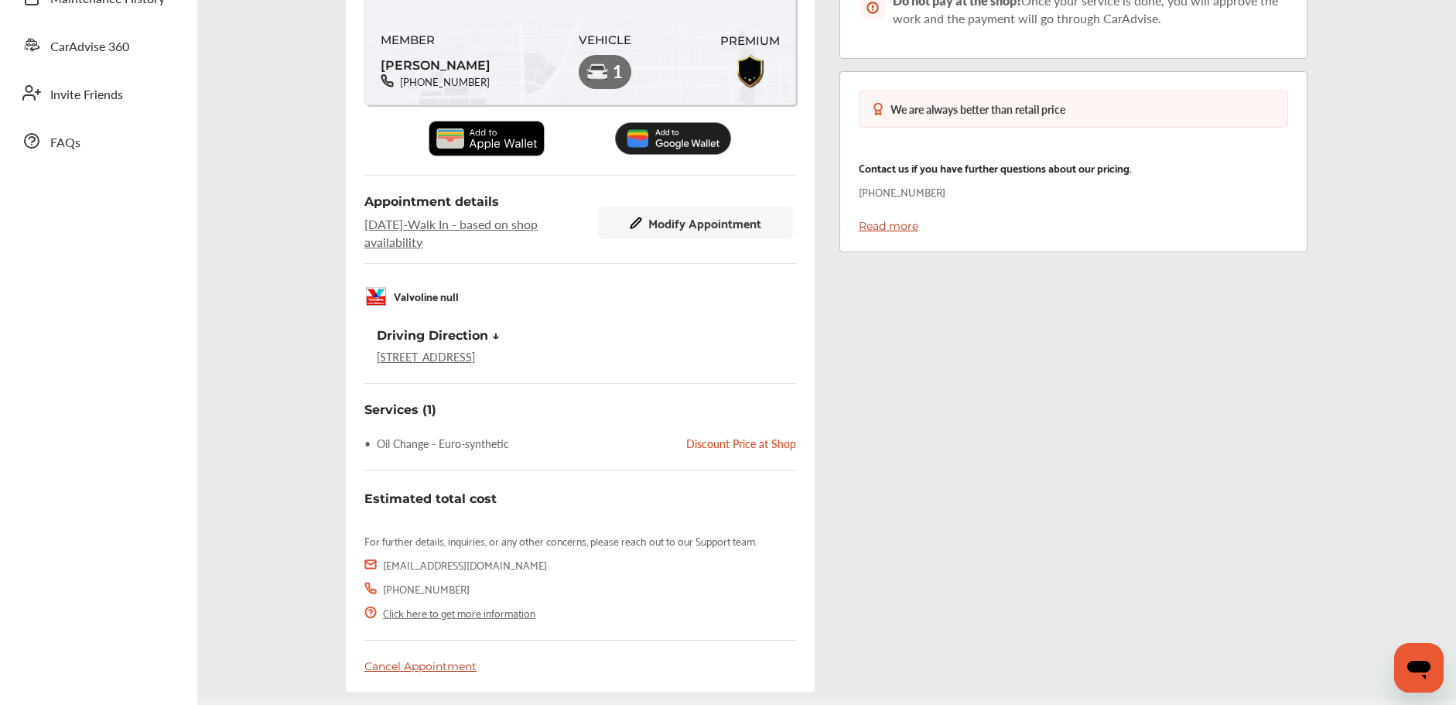
scroll to position [419, 0]
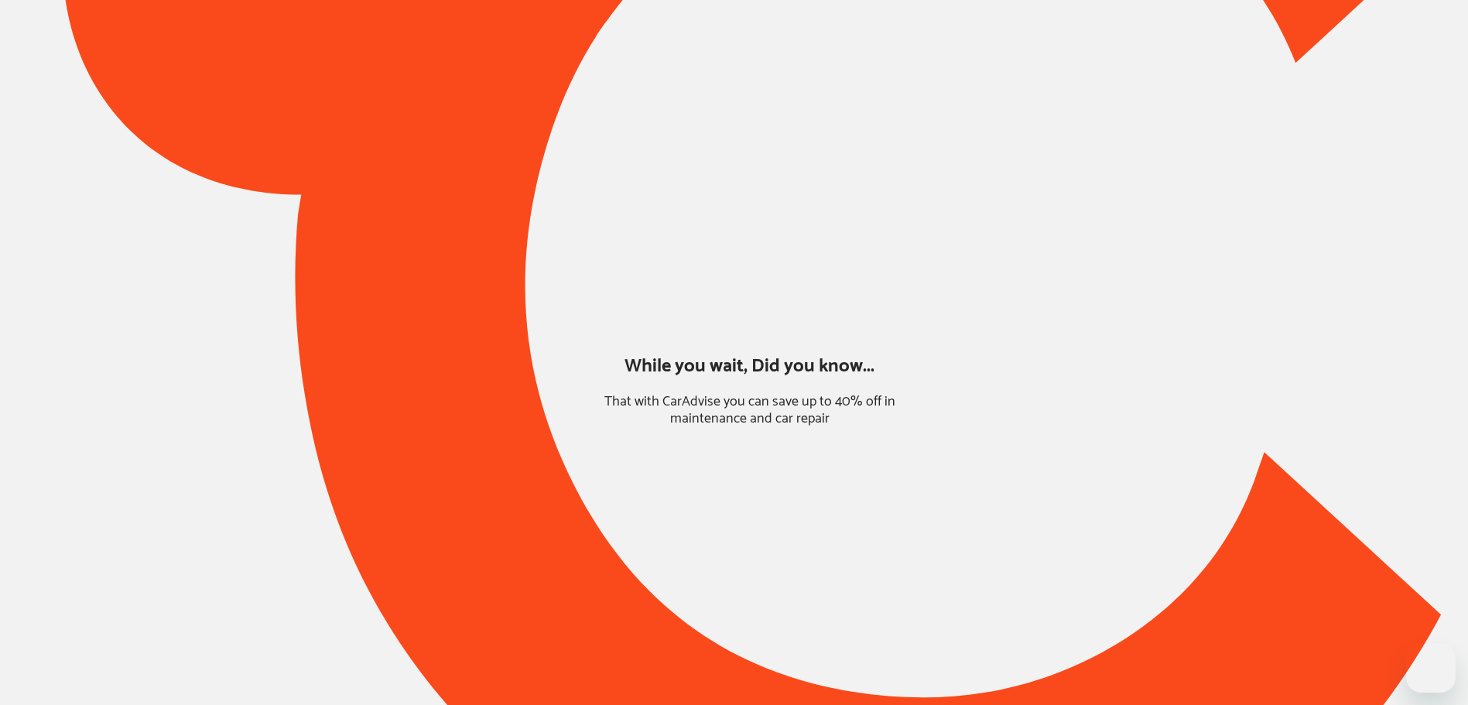
type input "*******"
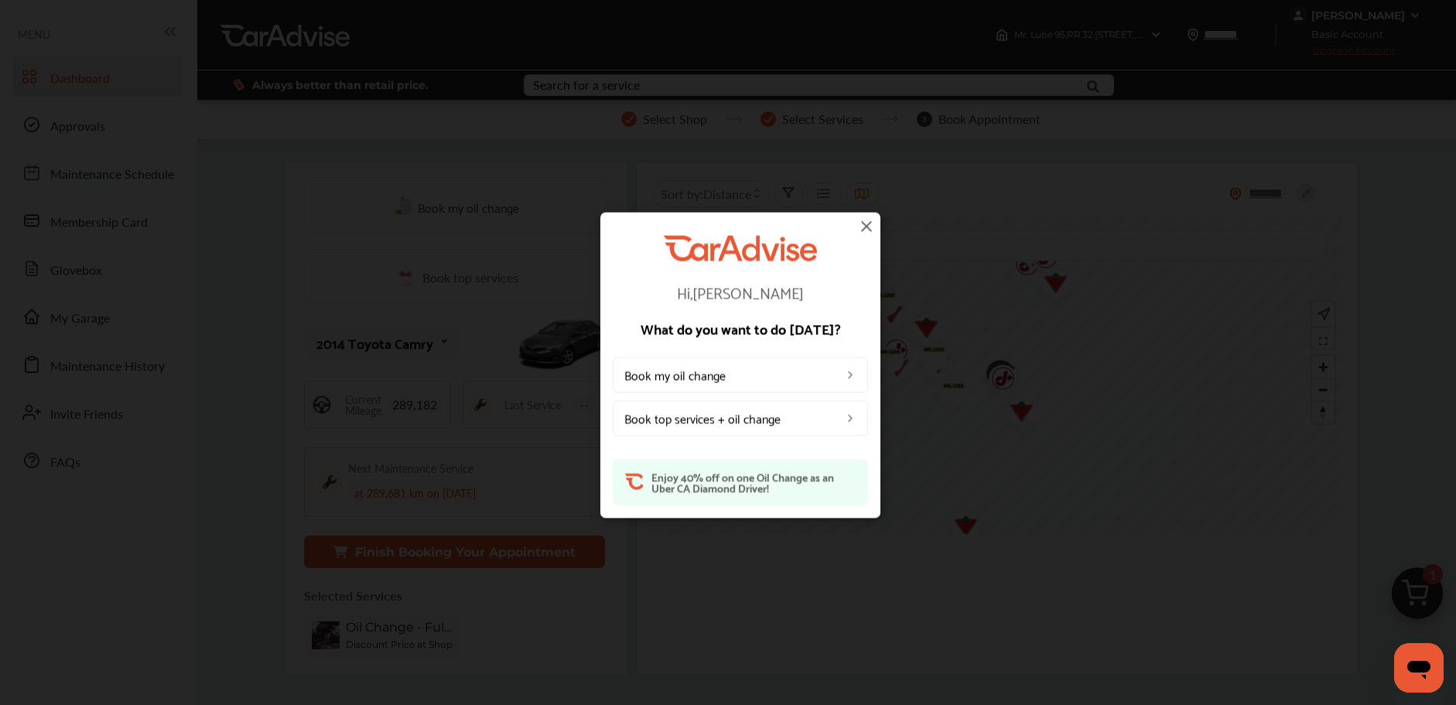
click at [856, 219] on div "Hi, [PERSON_NAME] What do you want to do [DATE]? Book my oil change Book top se…" at bounding box center [740, 365] width 280 height 306
click at [869, 224] on img at bounding box center [866, 226] width 19 height 19
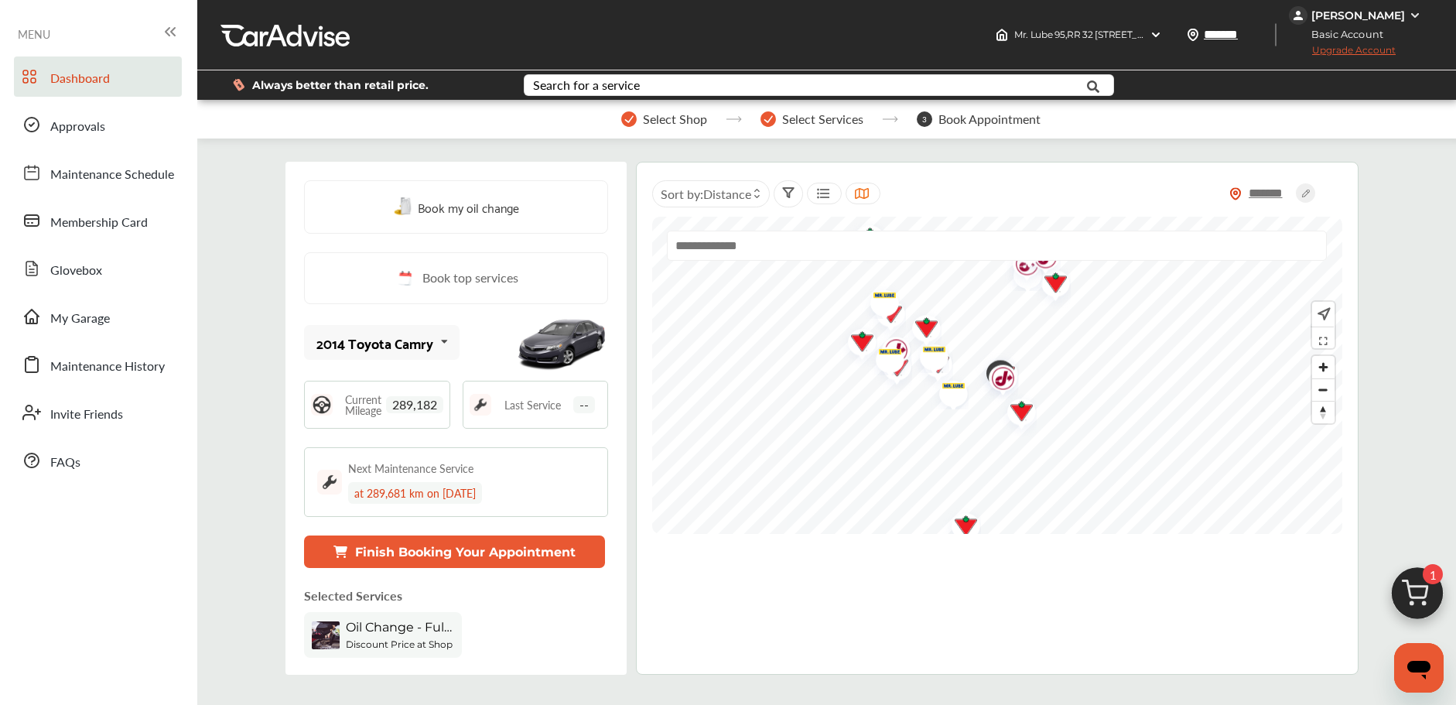
click at [1381, 15] on div "[PERSON_NAME]" at bounding box center [1358, 16] width 94 height 14
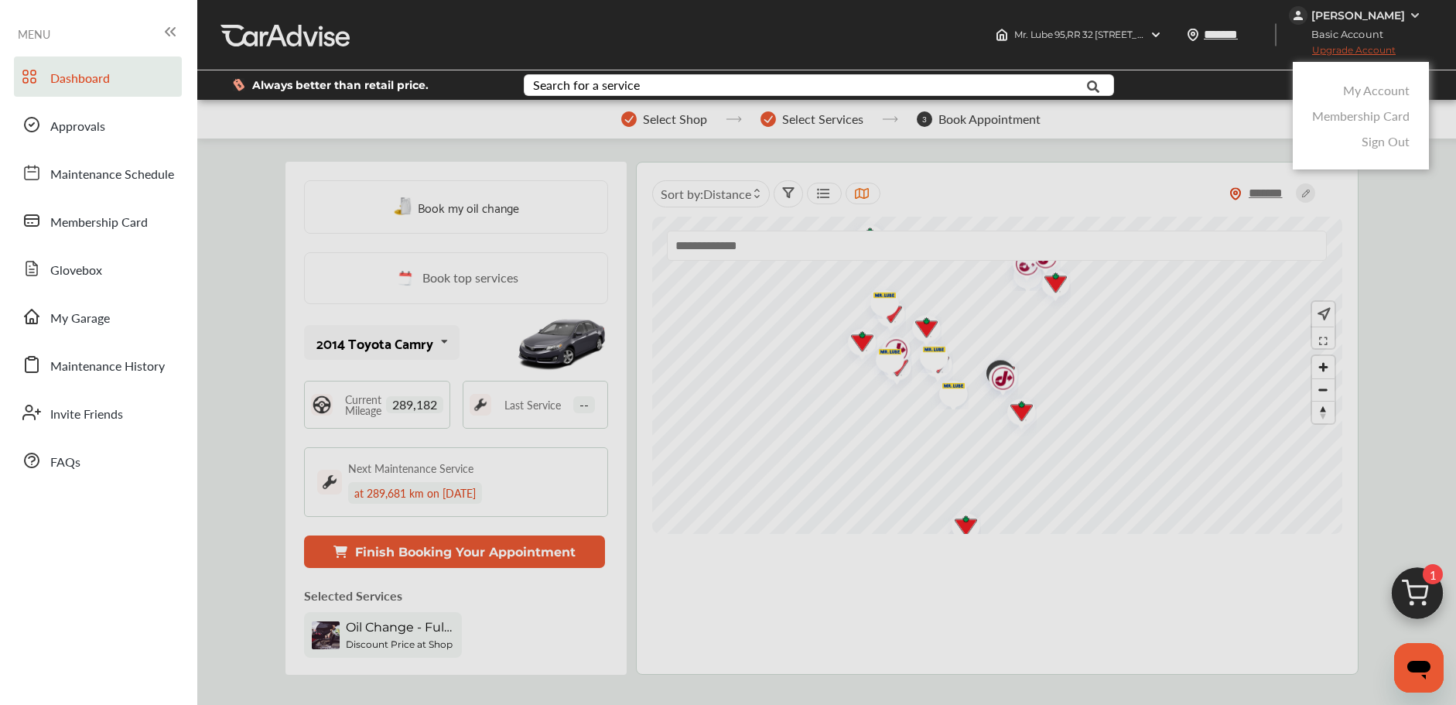
click at [1345, 90] on link "My Account" at bounding box center [1376, 90] width 67 height 18
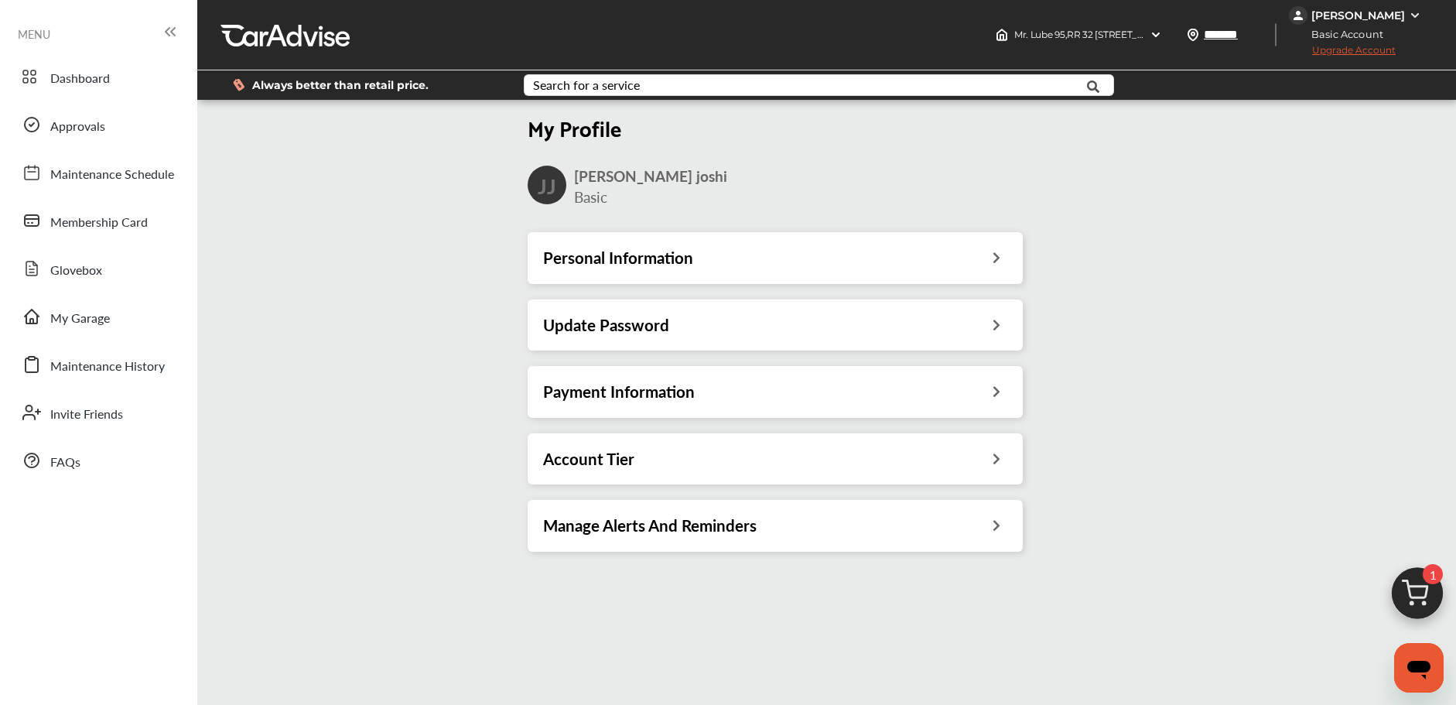
click at [656, 390] on h3 "Payment Information" at bounding box center [619, 391] width 152 height 20
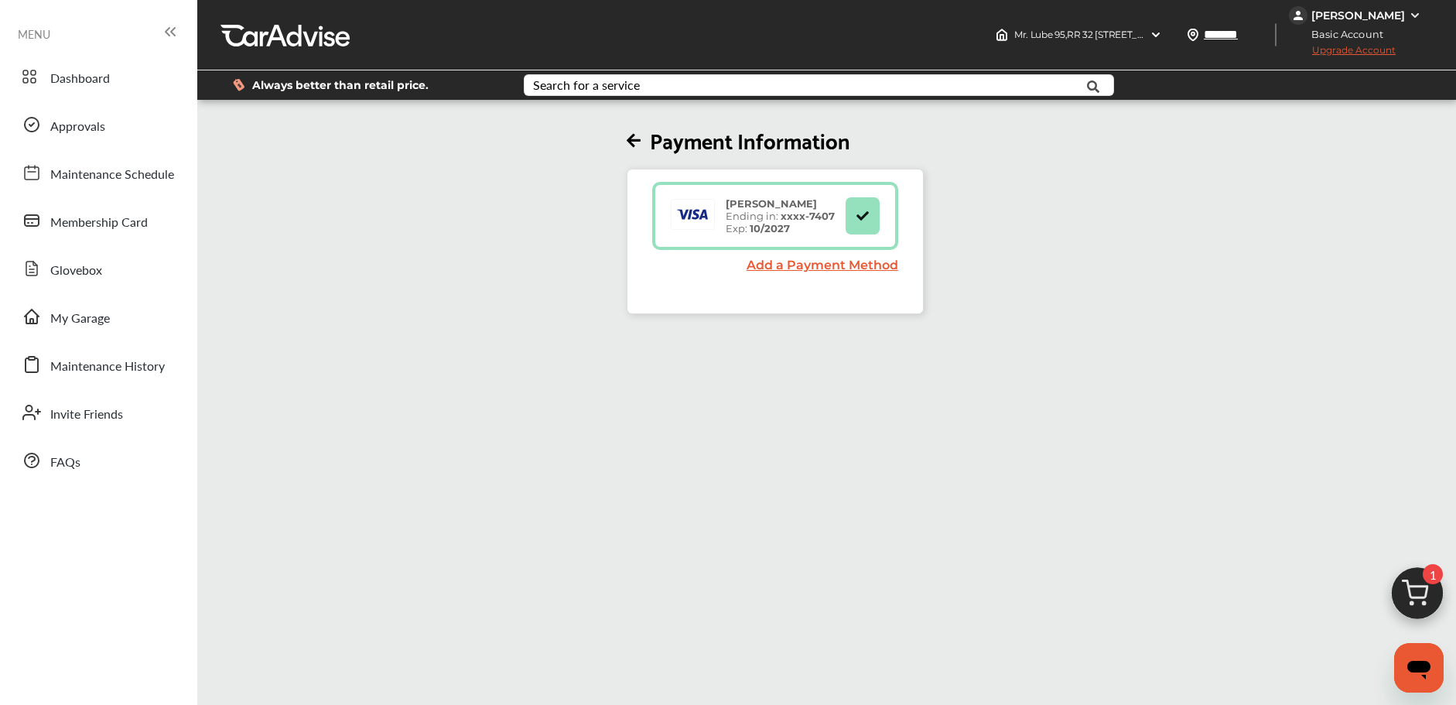
click at [1363, 7] on div "[PERSON_NAME]" at bounding box center [1357, 15] width 136 height 19
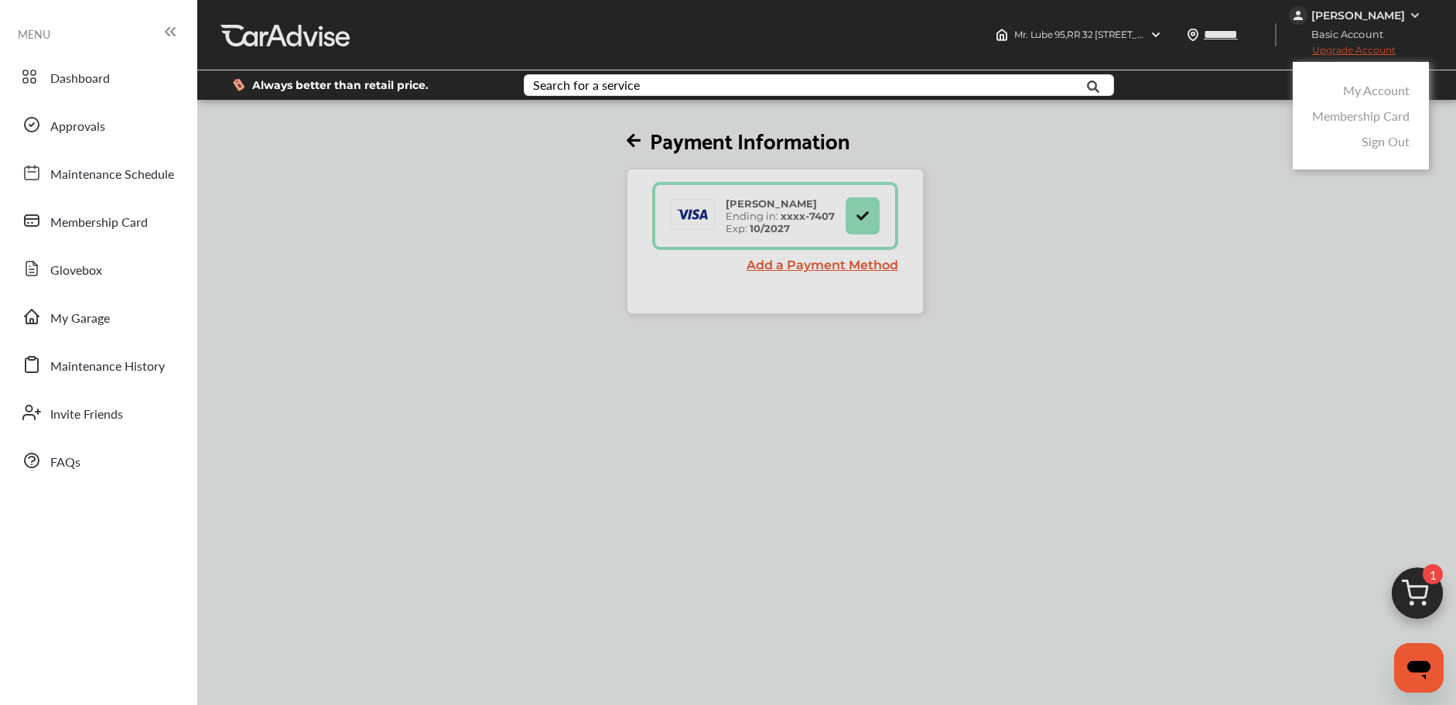
click at [1370, 84] on link "My Account" at bounding box center [1376, 90] width 67 height 18
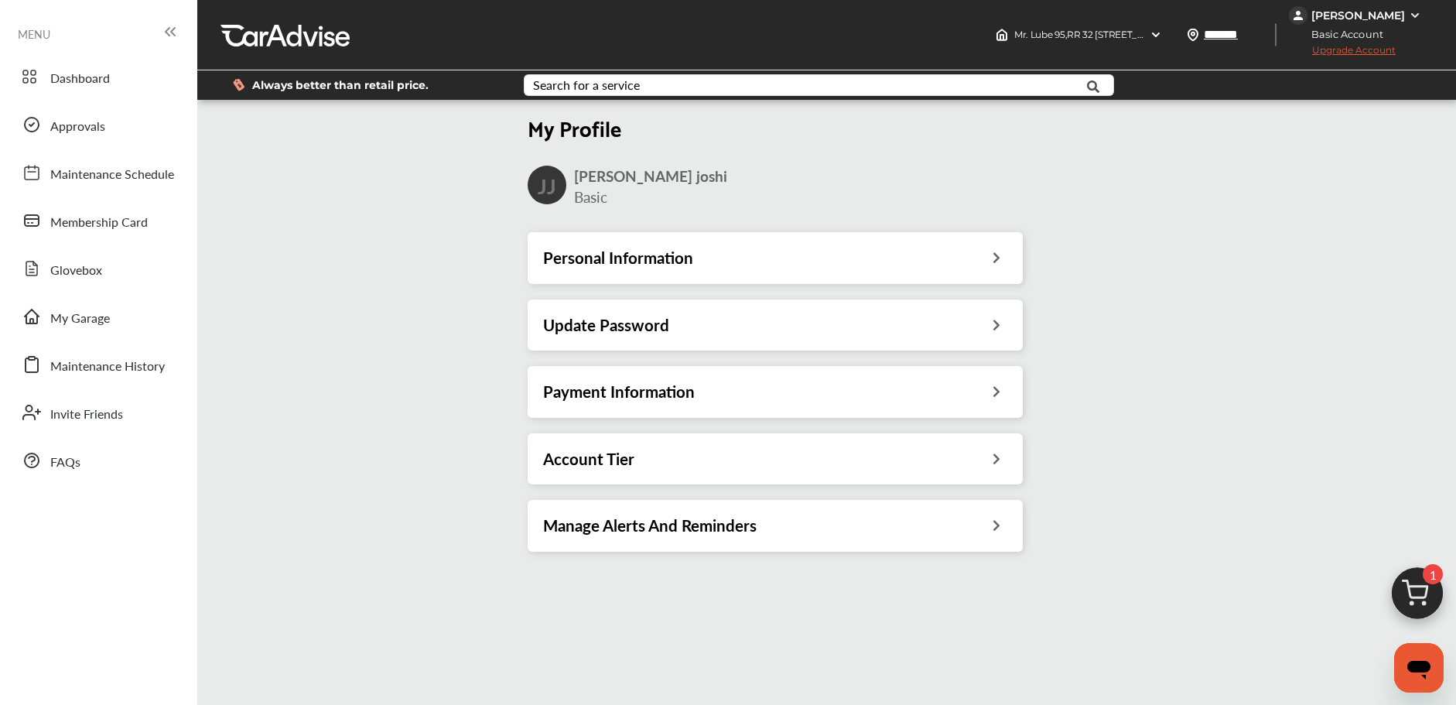
click at [716, 455] on div "Account Tier" at bounding box center [775, 459] width 464 height 20
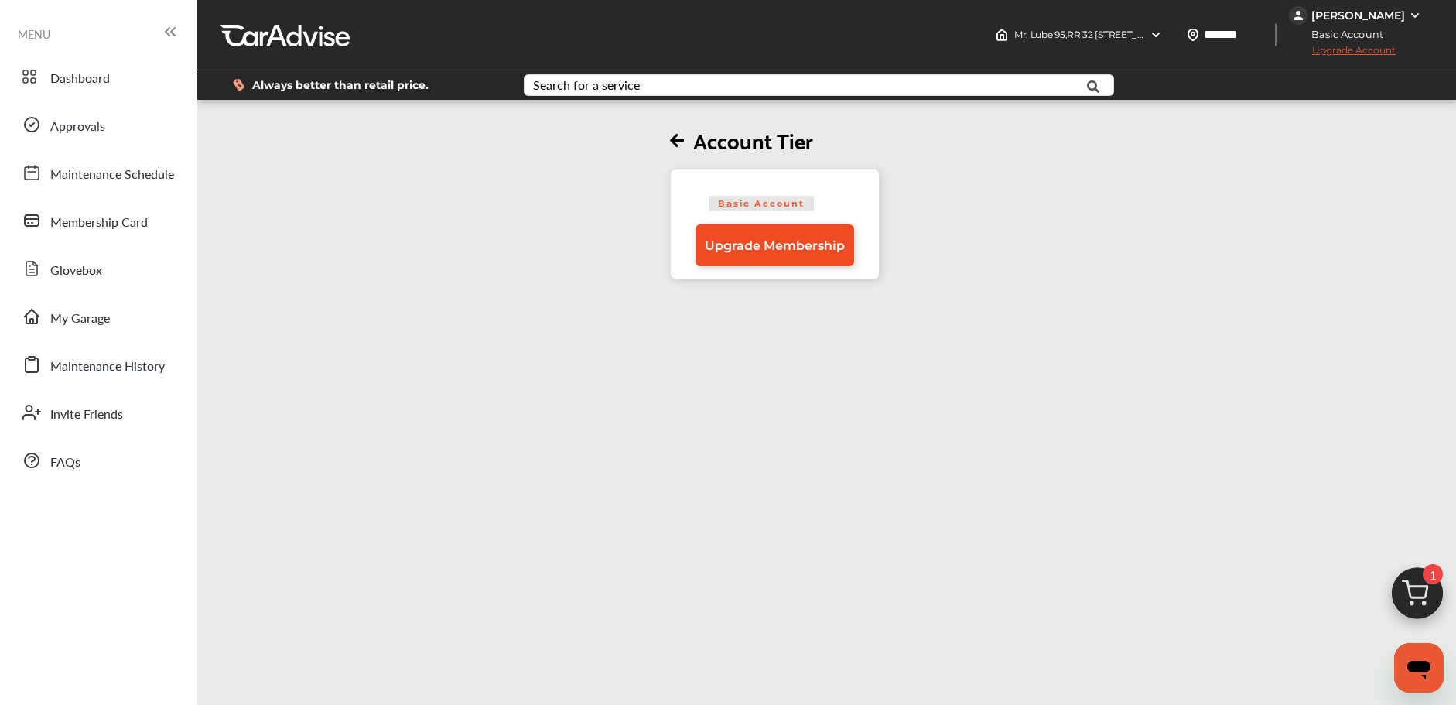
click at [795, 251] on span "Upgrade Membership" at bounding box center [775, 245] width 140 height 15
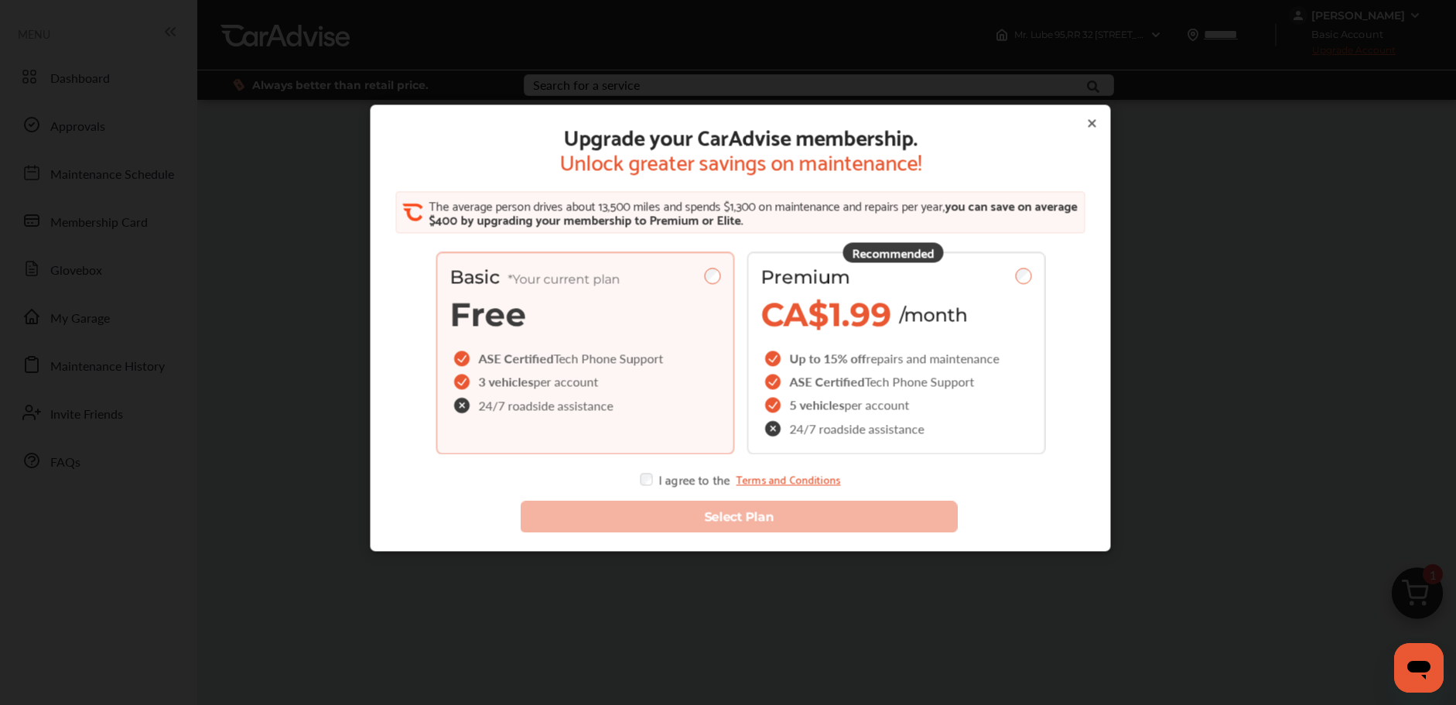
click at [1089, 125] on icon at bounding box center [1092, 124] width 6 height 6
